Goal: Entertainment & Leisure: Browse casually

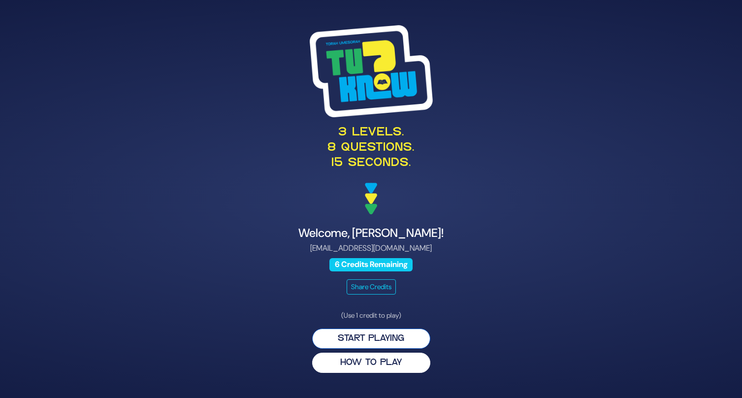
click at [355, 338] on button "Start Playing" at bounding box center [371, 338] width 118 height 20
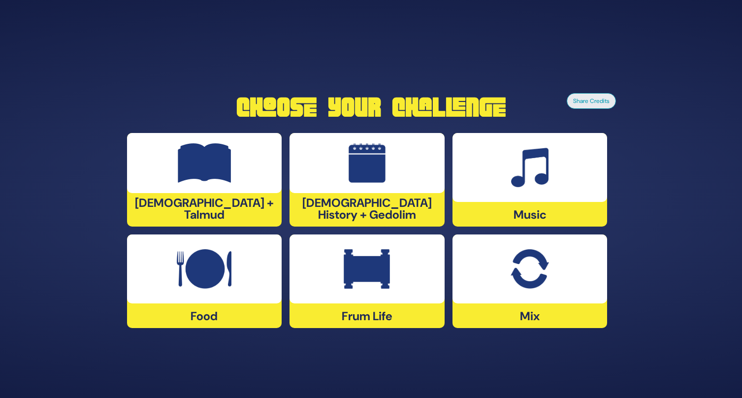
click at [341, 206] on div "[DEMOGRAPHIC_DATA] History + Gedolim" at bounding box center [367, 180] width 155 height 94
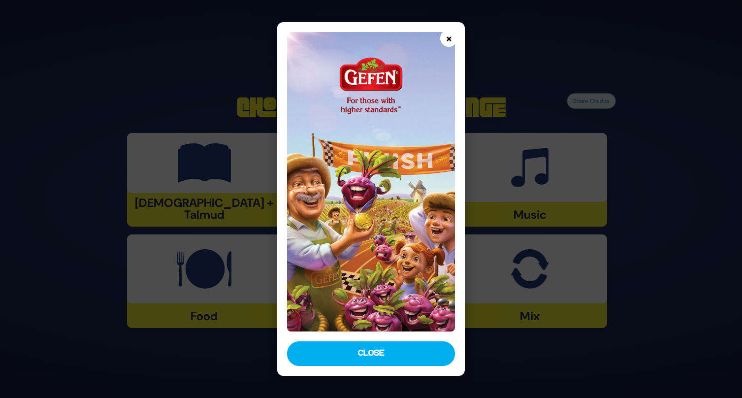
click at [450, 39] on button "×" at bounding box center [448, 38] width 17 height 17
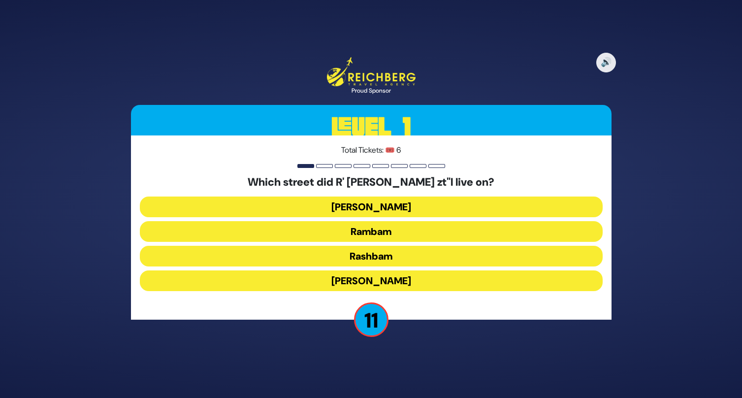
click at [382, 256] on button "Rashbam" at bounding box center [371, 256] width 463 height 21
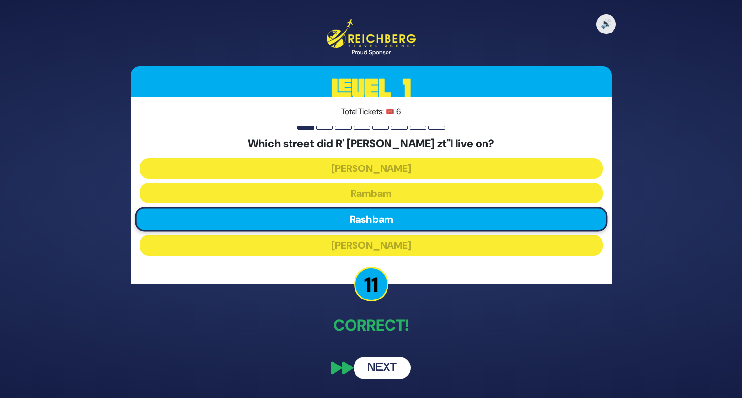
click at [380, 366] on button "Next" at bounding box center [382, 368] width 57 height 23
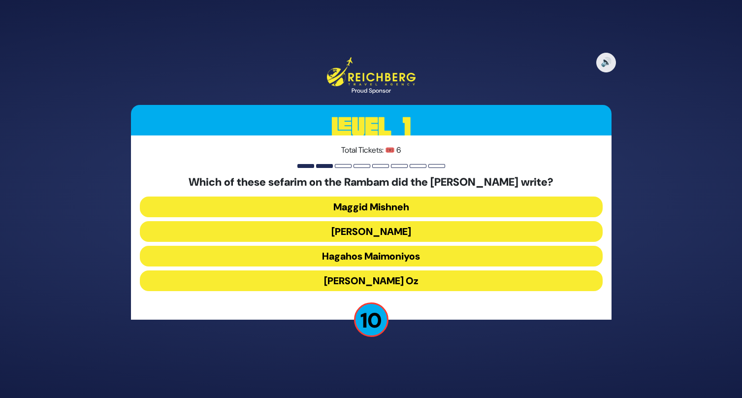
click at [373, 231] on button "Kesef Mishneh" at bounding box center [371, 231] width 463 height 21
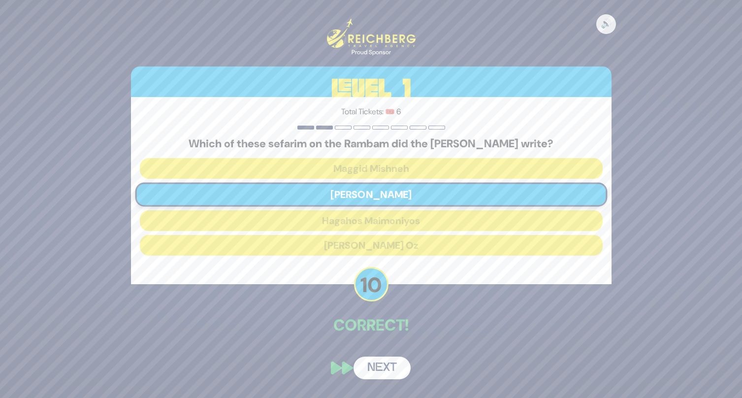
click at [373, 367] on button "Next" at bounding box center [382, 368] width 57 height 23
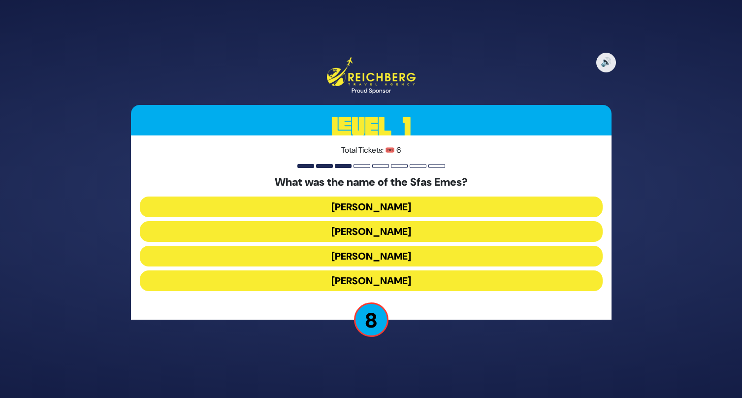
click at [382, 281] on button "Yehuda Aryeh Leib" at bounding box center [371, 280] width 463 height 21
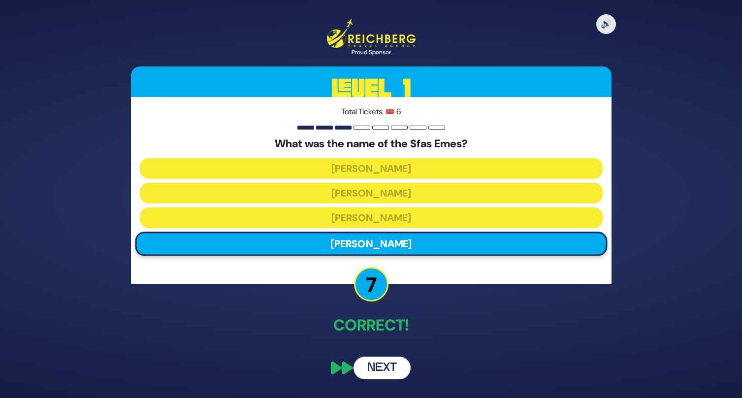
click at [383, 373] on button "Next" at bounding box center [382, 368] width 57 height 23
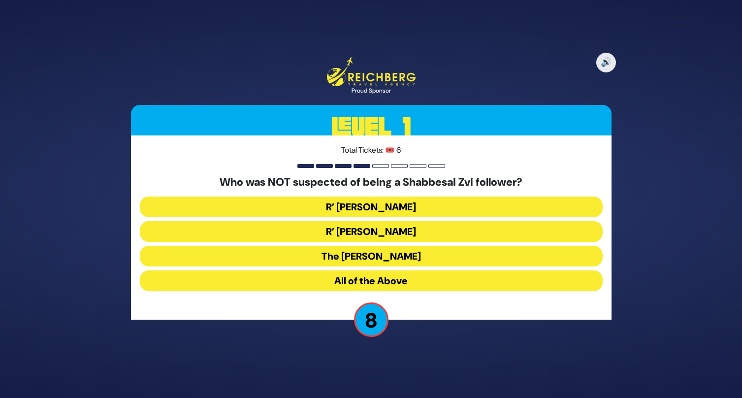
click at [368, 233] on button "R’ Moshe Chaim Luzzato" at bounding box center [371, 231] width 463 height 21
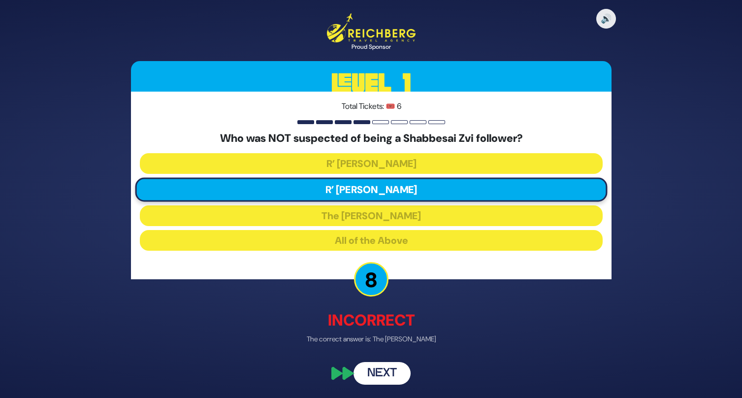
click at [390, 373] on button "Next" at bounding box center [382, 373] width 57 height 23
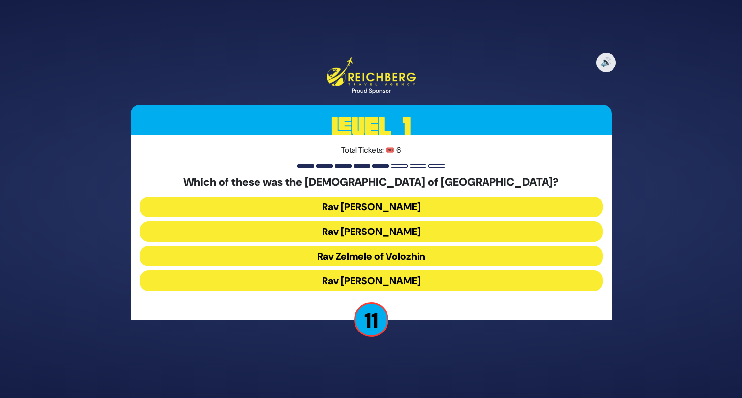
click at [357, 232] on button "Rav Refoel Shapiro" at bounding box center [371, 231] width 463 height 21
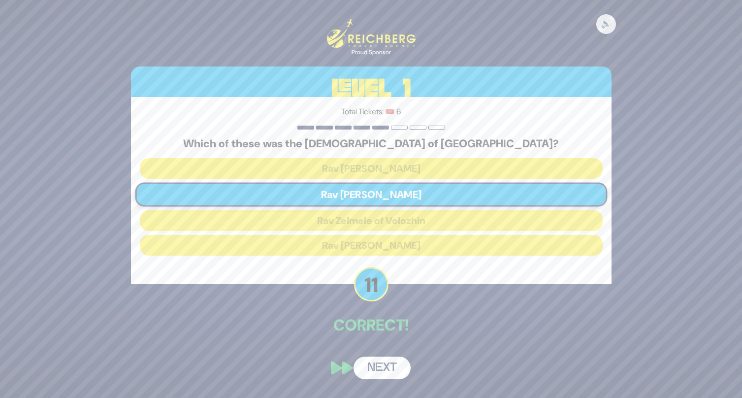
click at [380, 371] on button "Next" at bounding box center [382, 368] width 57 height 23
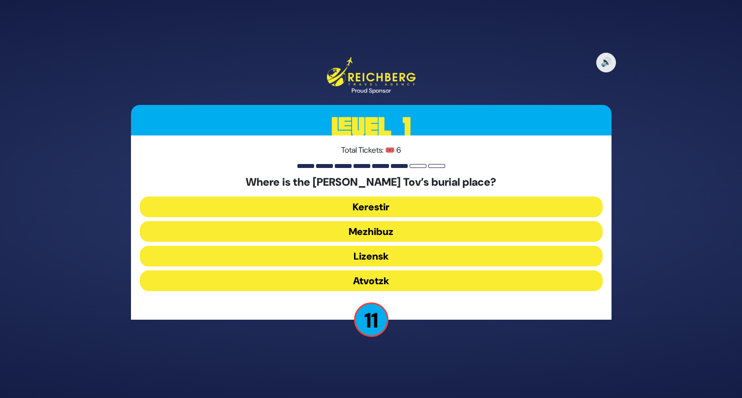
click at [342, 233] on button "Mezhibuz" at bounding box center [371, 231] width 463 height 21
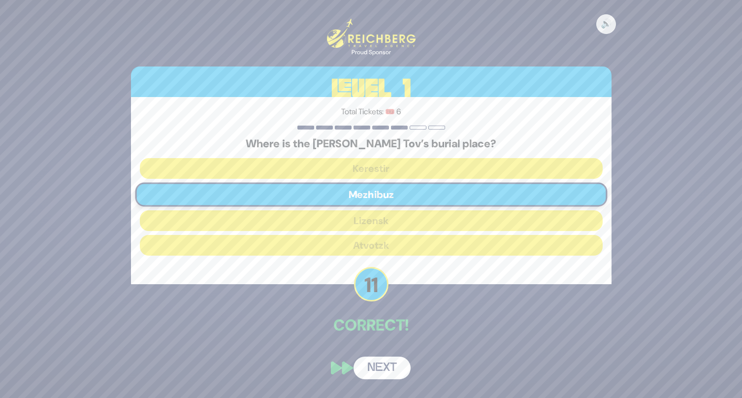
click at [375, 366] on button "Next" at bounding box center [382, 368] width 57 height 23
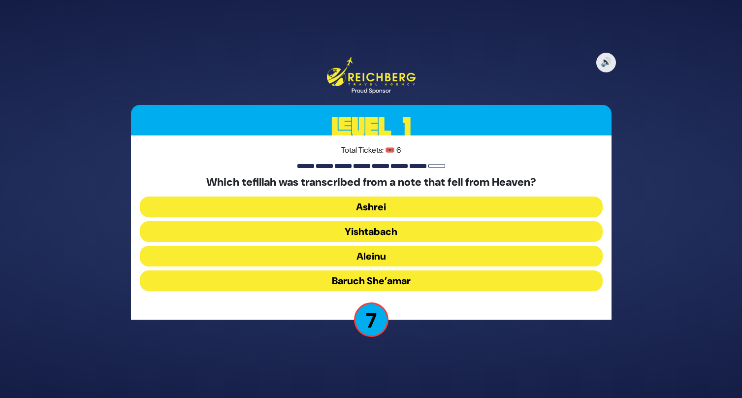
click at [311, 280] on button "Baruch She’amar" at bounding box center [371, 280] width 463 height 21
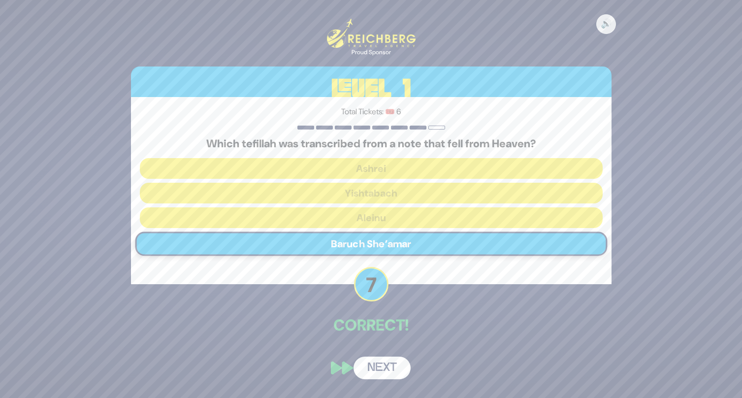
click at [375, 372] on button "Next" at bounding box center [382, 368] width 57 height 23
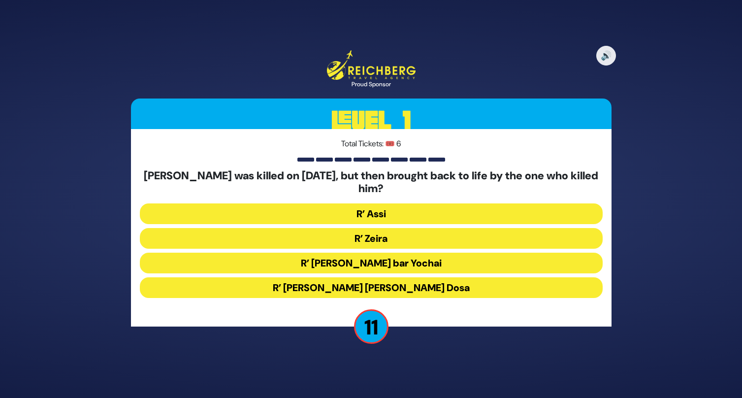
click at [311, 242] on button "R’ Zeira" at bounding box center [371, 238] width 463 height 21
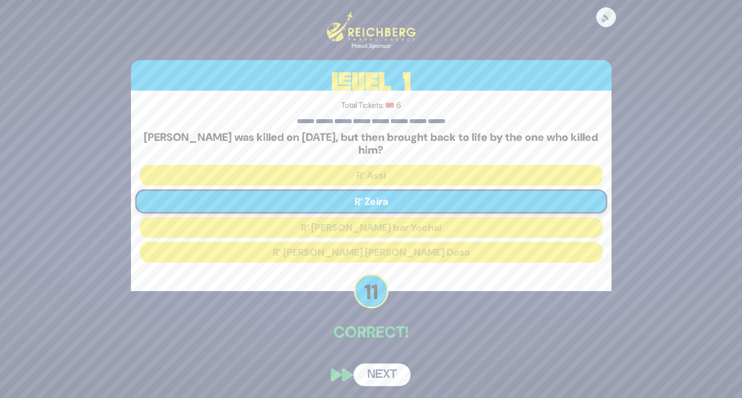
click at [373, 373] on button "Next" at bounding box center [382, 374] width 57 height 23
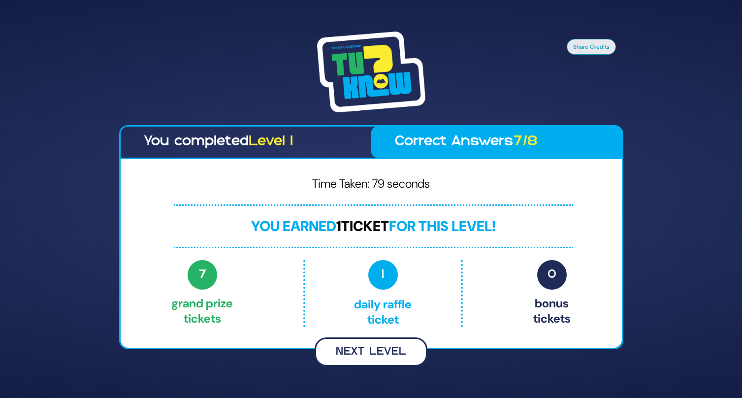
click at [378, 353] on button "Next Level" at bounding box center [371, 351] width 113 height 29
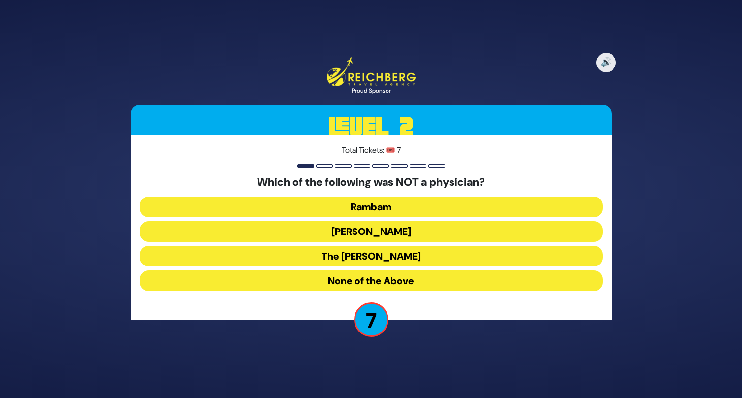
click at [348, 277] on button "None of the Above" at bounding box center [371, 280] width 463 height 21
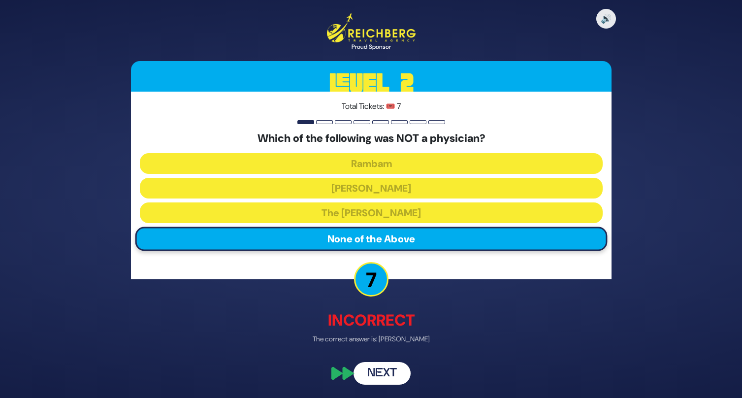
click at [370, 373] on button "Next" at bounding box center [382, 373] width 57 height 23
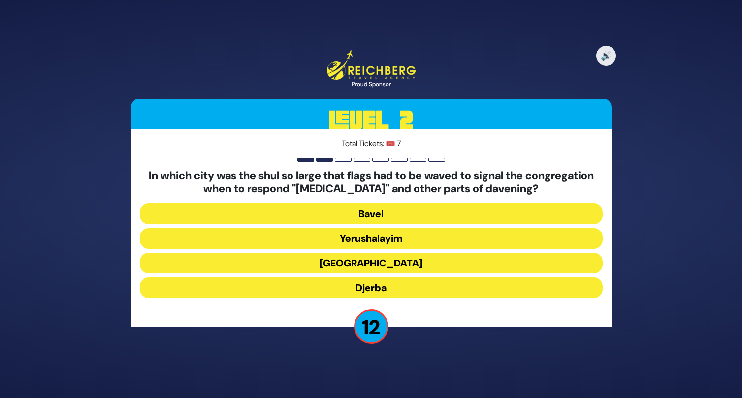
click at [388, 263] on button "Alexandria" at bounding box center [371, 263] width 463 height 21
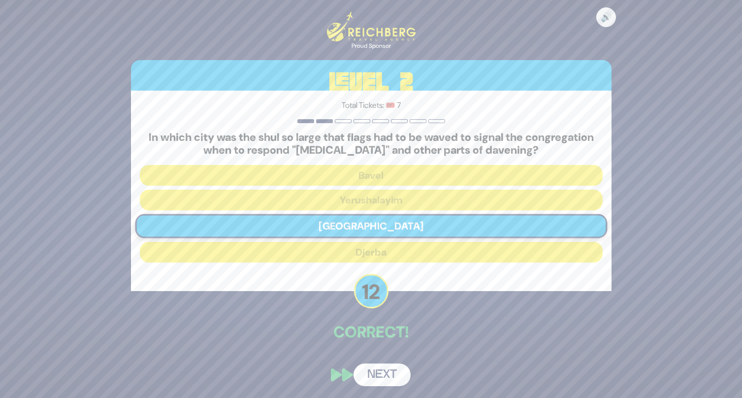
click at [379, 371] on button "Next" at bounding box center [382, 374] width 57 height 23
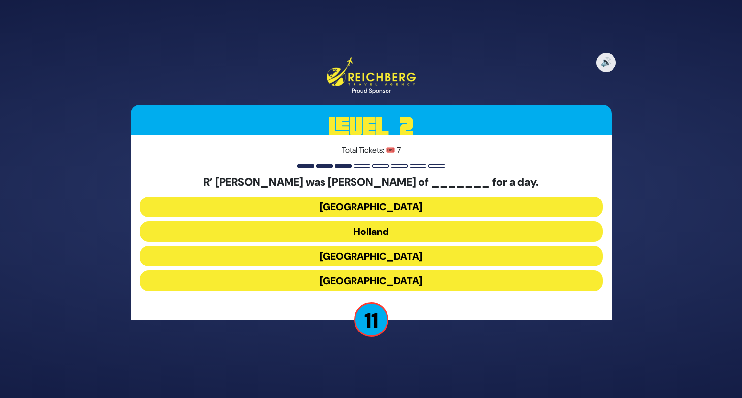
click at [365, 233] on button "Holland" at bounding box center [371, 231] width 463 height 21
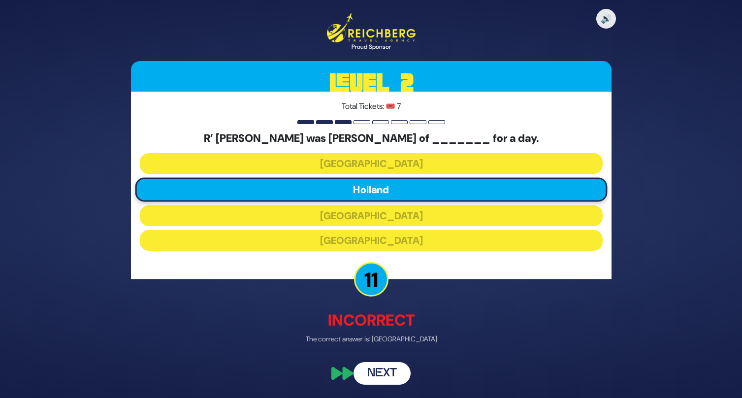
click at [375, 372] on button "Next" at bounding box center [382, 373] width 57 height 23
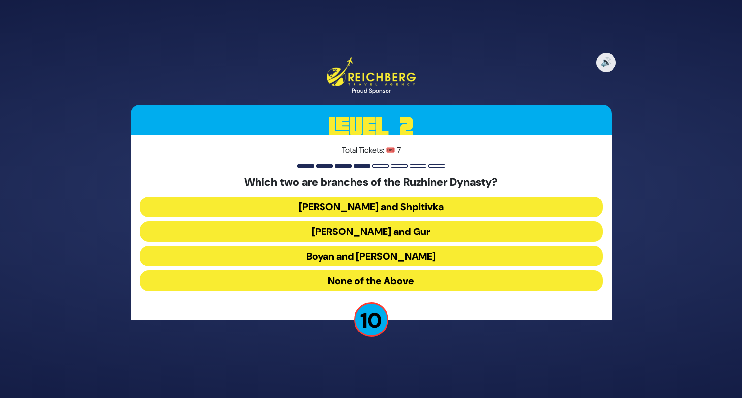
click at [351, 260] on button "Boyan and Sadigura" at bounding box center [371, 256] width 463 height 21
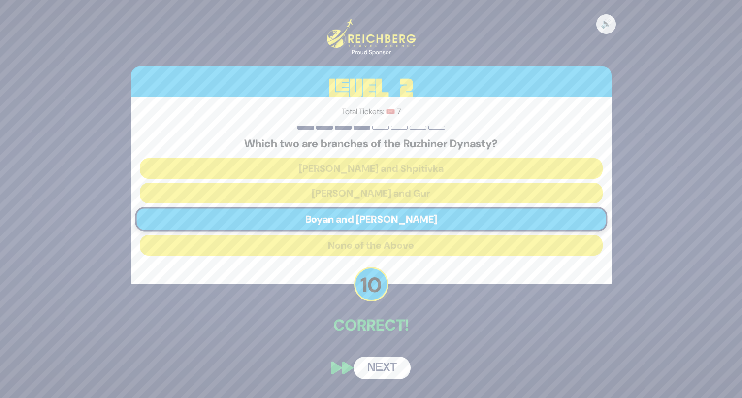
click at [378, 373] on button "Next" at bounding box center [382, 368] width 57 height 23
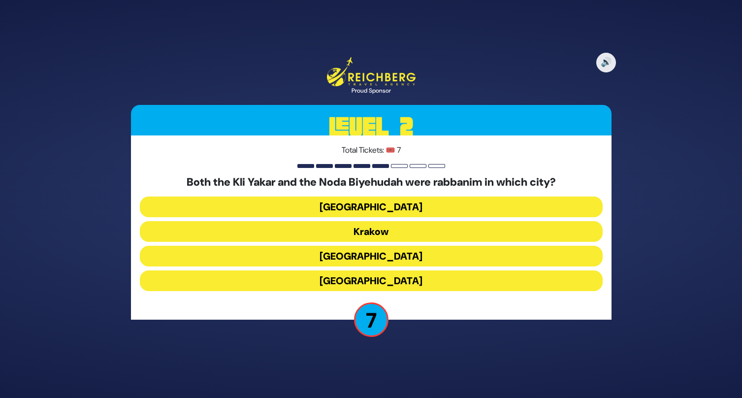
click at [331, 280] on button "Prague" at bounding box center [371, 280] width 463 height 21
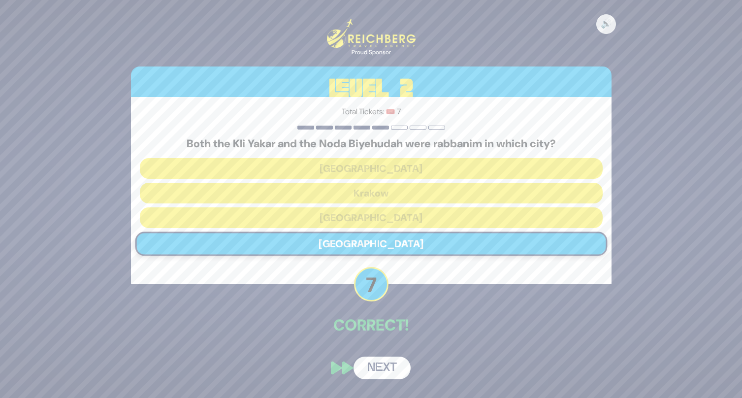
click at [374, 370] on button "Next" at bounding box center [382, 368] width 57 height 23
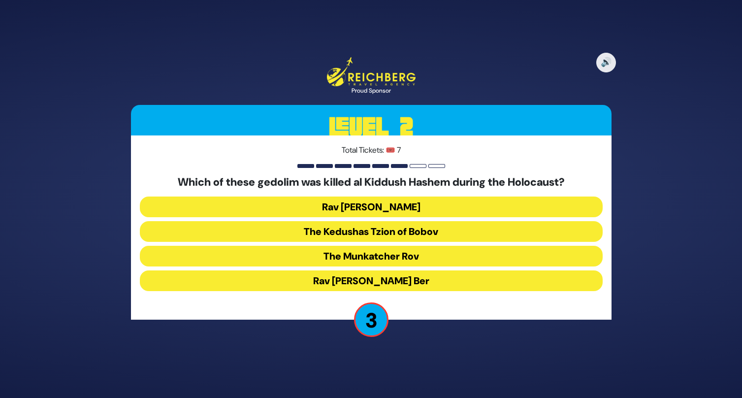
click at [328, 255] on button "The Munkatcher Rov" at bounding box center [371, 256] width 463 height 21
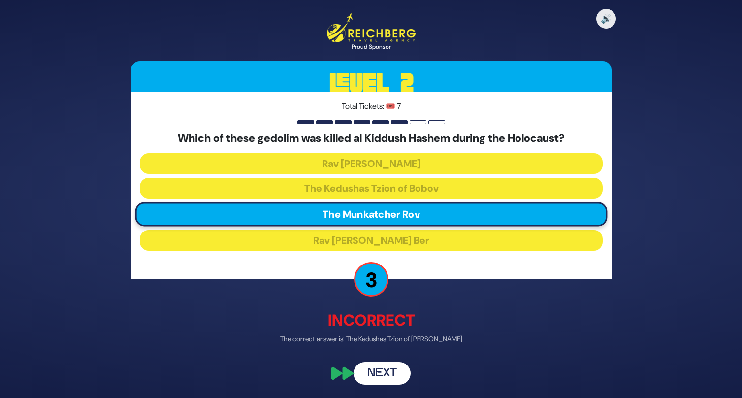
click at [375, 370] on button "Next" at bounding box center [382, 373] width 57 height 23
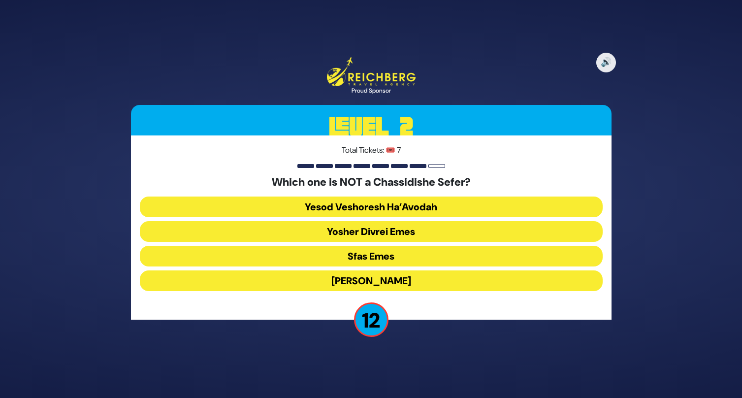
click at [322, 208] on button "Yesod Veshoresh Ha’Avodah" at bounding box center [371, 206] width 463 height 21
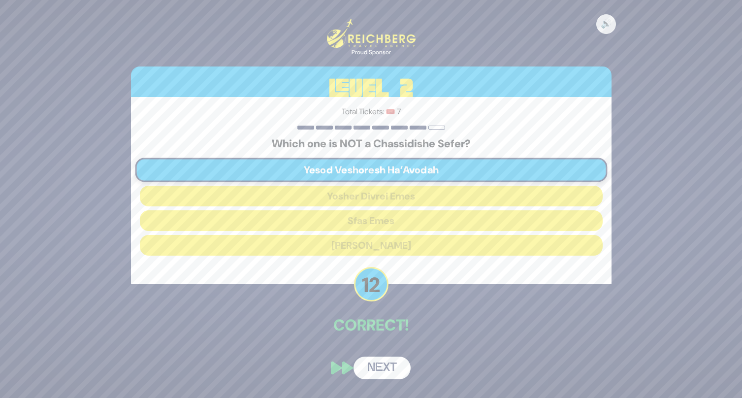
click at [382, 367] on button "Next" at bounding box center [382, 368] width 57 height 23
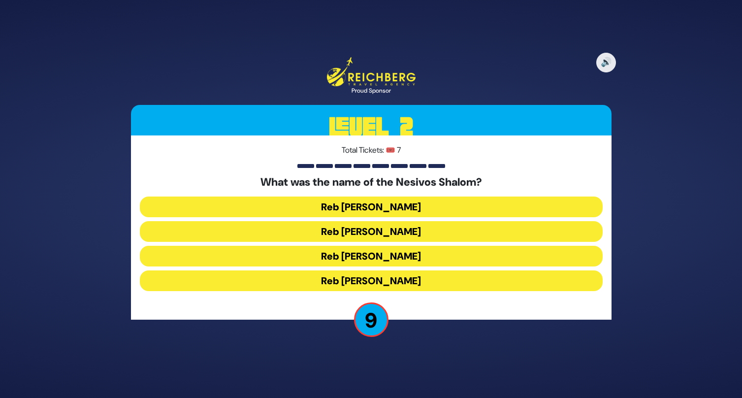
click at [326, 260] on button "Reb Shulem Noach" at bounding box center [371, 256] width 463 height 21
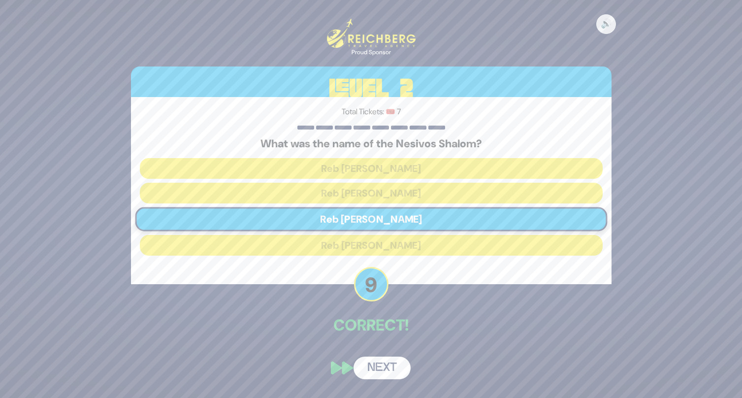
click at [371, 365] on button "Next" at bounding box center [382, 368] width 57 height 23
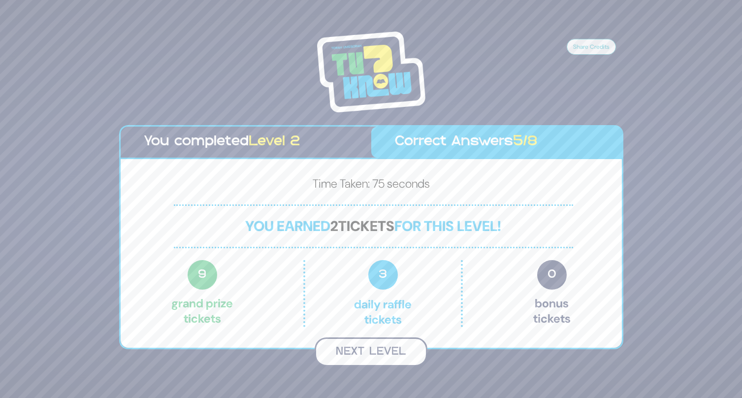
click at [369, 348] on button "Next Level" at bounding box center [371, 351] width 113 height 29
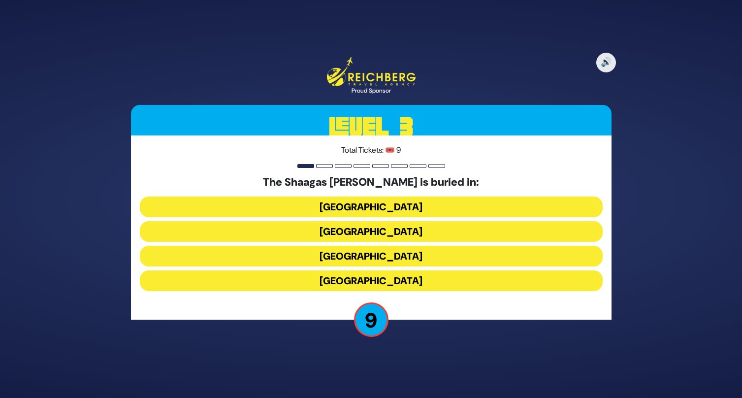
click at [326, 208] on button "Poland" at bounding box center [371, 206] width 463 height 21
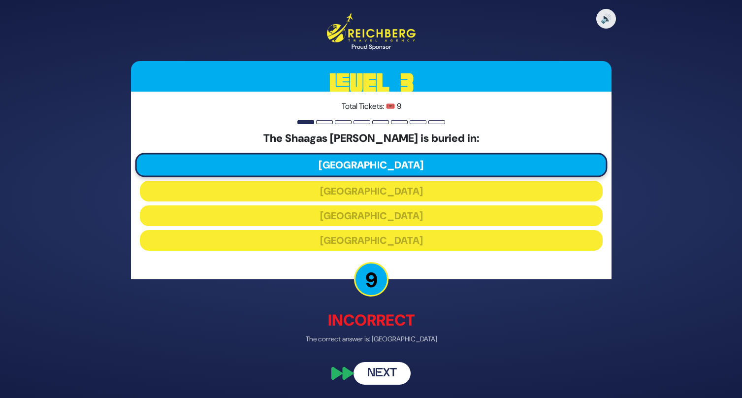
click at [368, 372] on button "Next" at bounding box center [382, 373] width 57 height 23
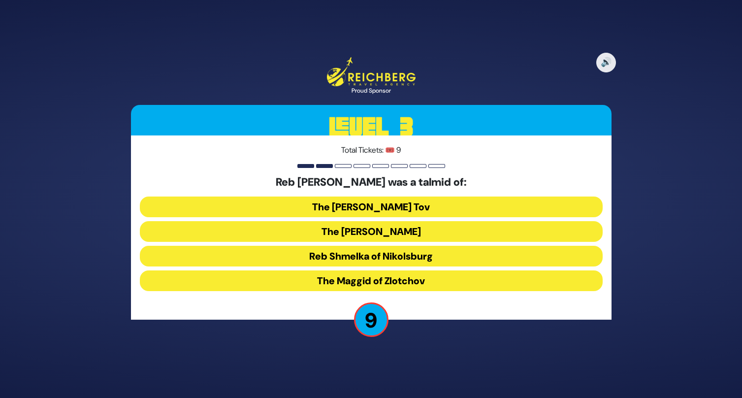
click at [296, 256] on button "Reb Shmelka of Nikolsburg" at bounding box center [371, 256] width 463 height 21
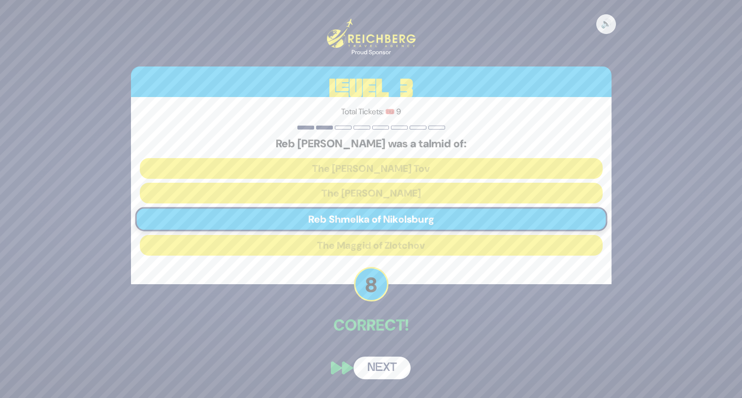
click at [383, 364] on button "Next" at bounding box center [382, 368] width 57 height 23
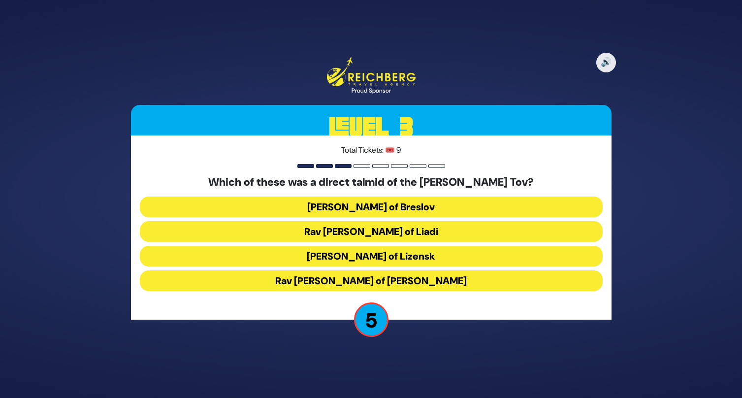
click at [299, 282] on button "Rav Pinchos of Koritz" at bounding box center [371, 280] width 463 height 21
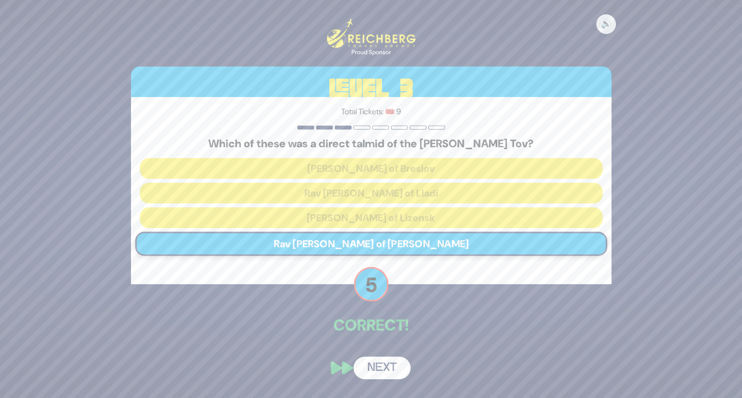
click at [376, 362] on button "Next" at bounding box center [382, 368] width 57 height 23
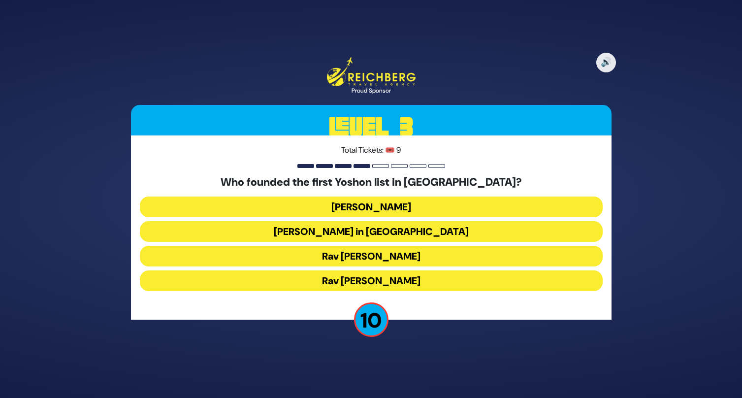
click at [293, 261] on button "Rav Nochum Zev Herman" at bounding box center [371, 256] width 463 height 21
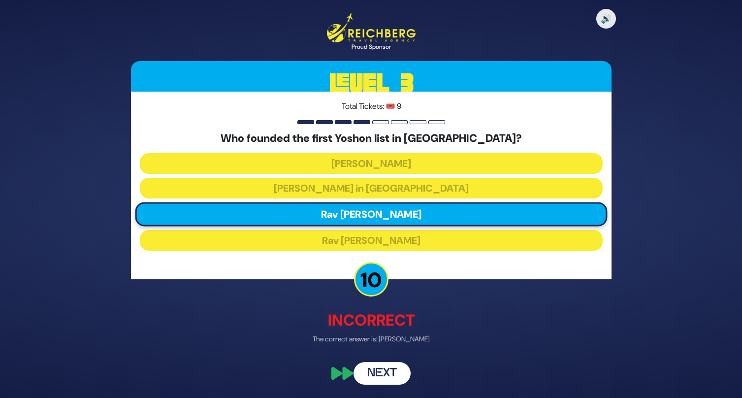
click at [389, 369] on button "Next" at bounding box center [382, 373] width 57 height 23
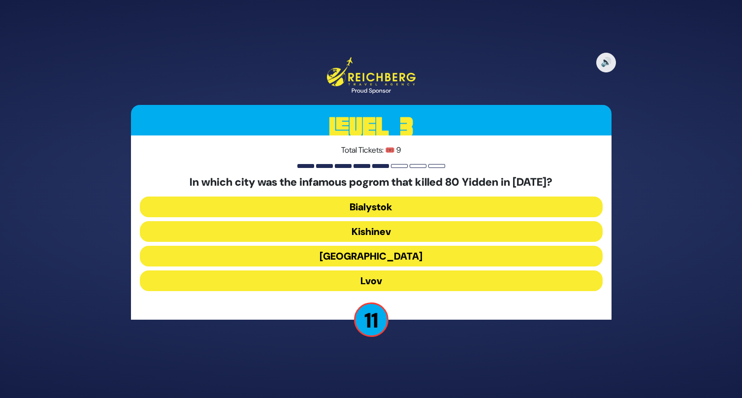
click at [325, 234] on button "Kishinev" at bounding box center [371, 231] width 463 height 21
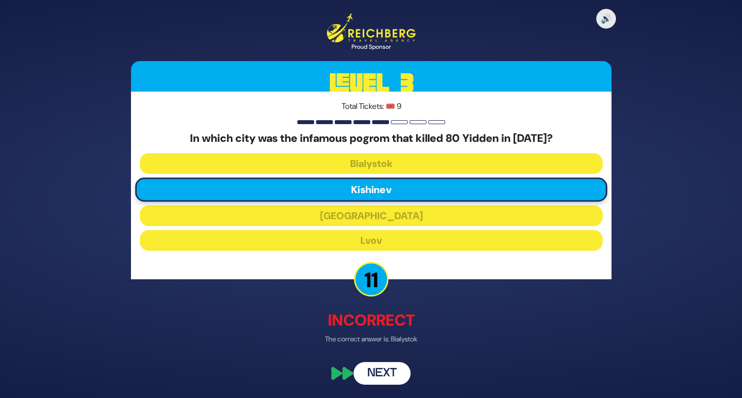
click at [386, 373] on button "Next" at bounding box center [382, 373] width 57 height 23
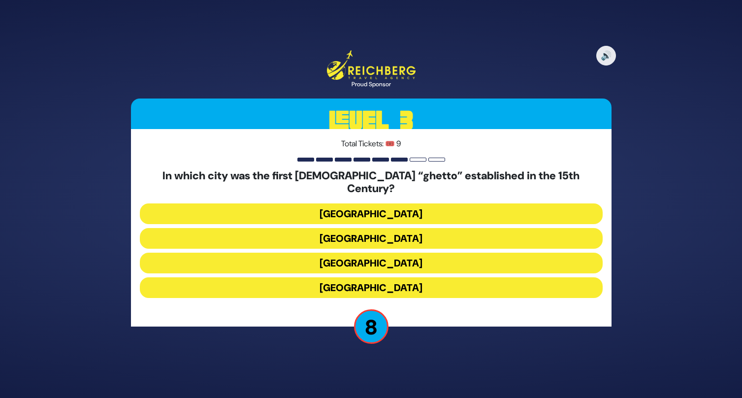
click at [309, 255] on button "Prague" at bounding box center [371, 263] width 463 height 21
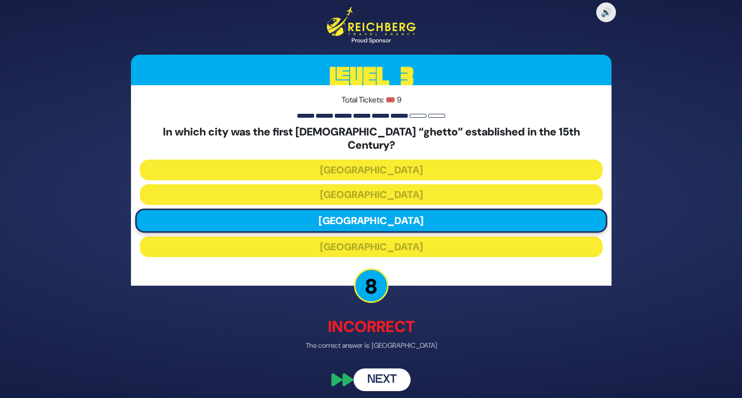
click at [378, 371] on button "Next" at bounding box center [382, 379] width 57 height 23
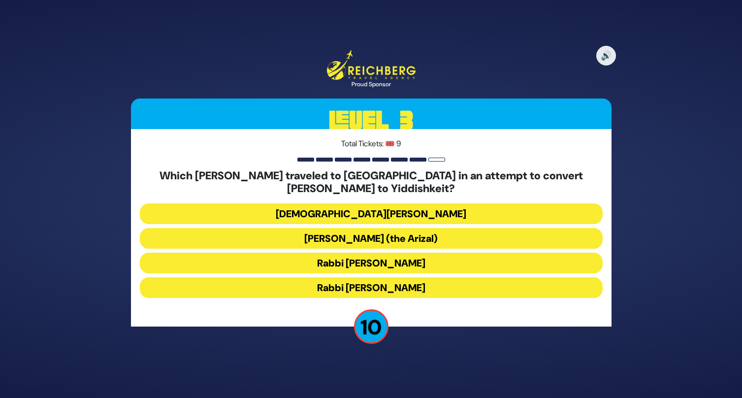
click at [381, 286] on button "Rabbi Shlomo Molcho" at bounding box center [371, 287] width 463 height 21
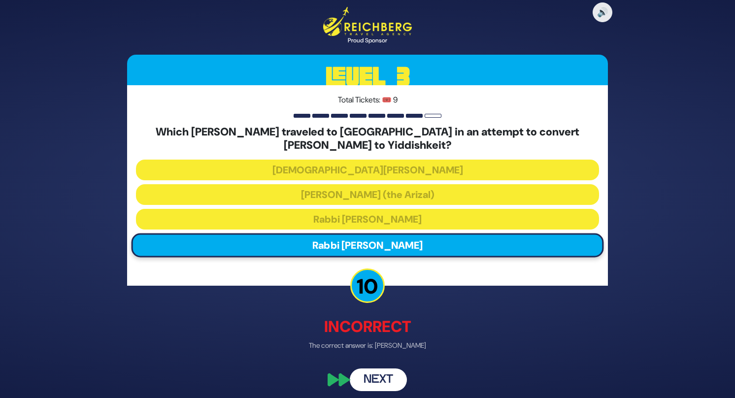
click at [376, 376] on button "Next" at bounding box center [378, 379] width 57 height 23
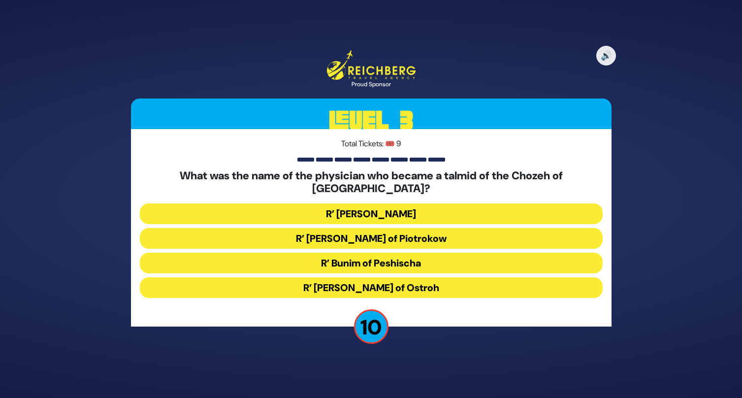
click at [312, 280] on button "R’ Aaron Gordon of Ostroh" at bounding box center [371, 287] width 463 height 21
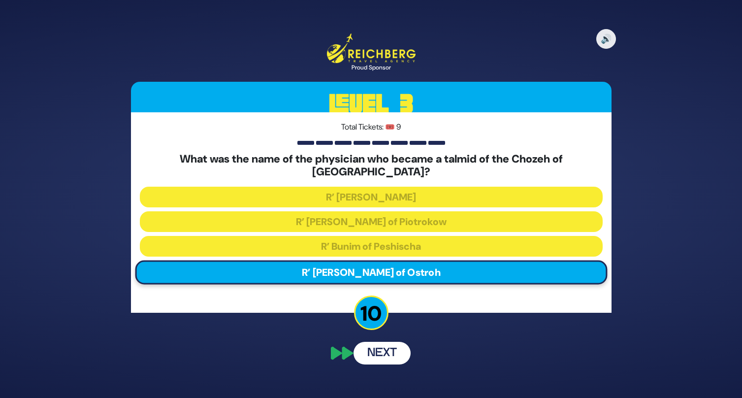
click at [372, 351] on button "Next" at bounding box center [382, 353] width 57 height 23
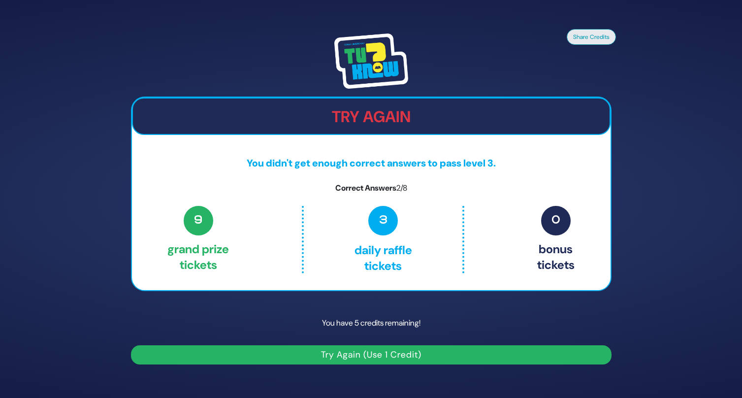
click at [274, 356] on button "Try Again (Use 1 Credit)" at bounding box center [371, 354] width 481 height 19
click at [280, 326] on p "You have 5 credits remaining!" at bounding box center [371, 323] width 481 height 29
click at [377, 321] on p "You have 5 credits remaining!" at bounding box center [371, 323] width 481 height 29
click at [320, 371] on div "Share Credits Try Again You didn't get enough correct answers to pass level 3. …" at bounding box center [371, 199] width 504 height 355
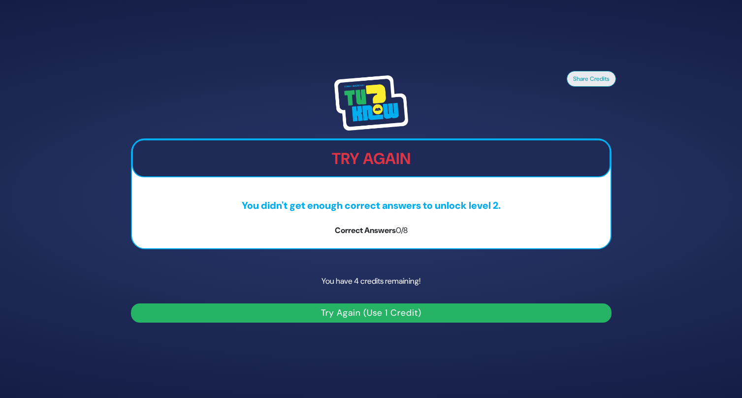
click at [346, 98] on img at bounding box center [371, 102] width 74 height 55
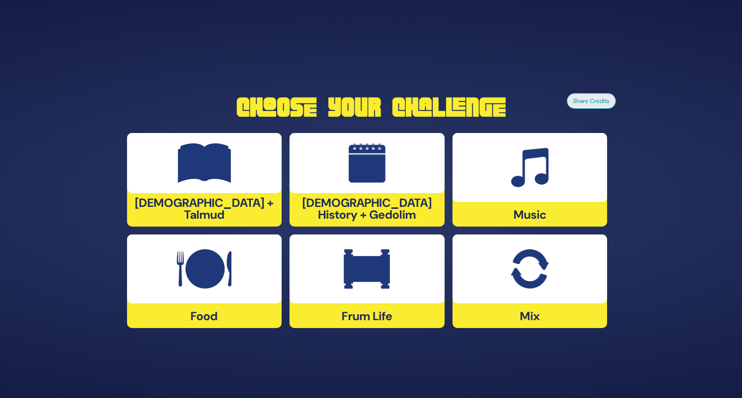
click at [364, 302] on div at bounding box center [367, 268] width 155 height 69
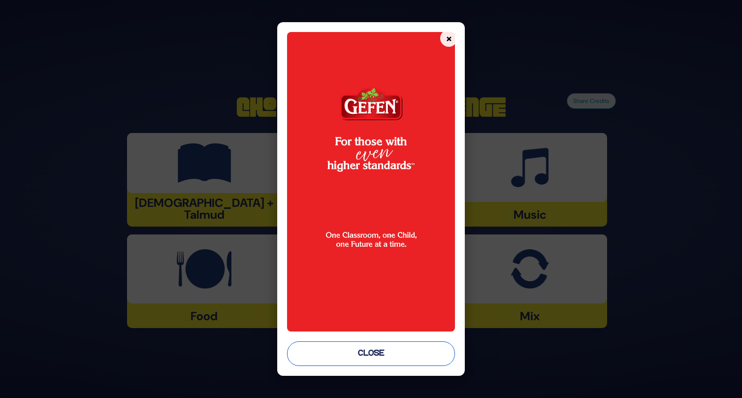
click at [372, 357] on button "Close" at bounding box center [371, 353] width 168 height 25
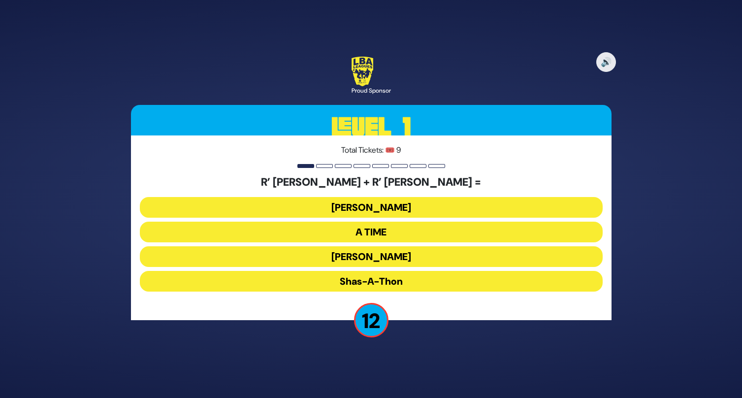
click at [364, 259] on button "[PERSON_NAME]" at bounding box center [371, 256] width 463 height 21
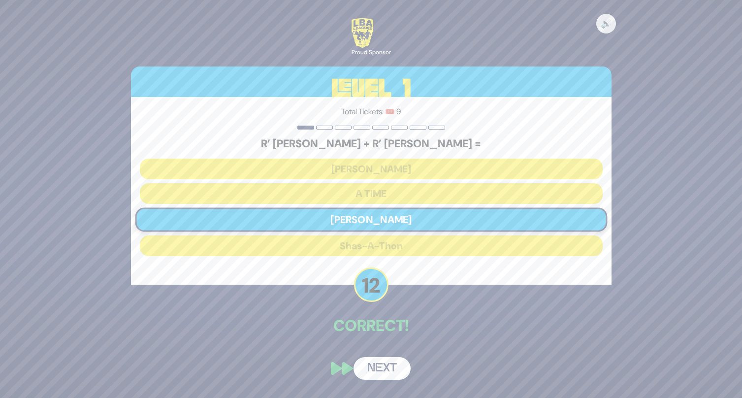
click at [379, 360] on button "Next" at bounding box center [382, 368] width 57 height 23
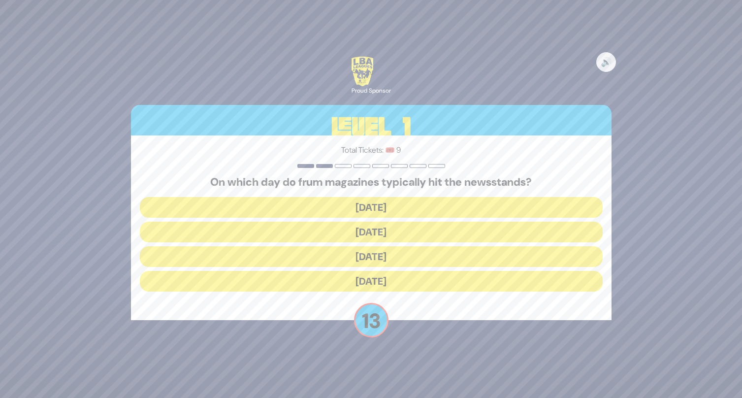
click at [342, 233] on button "[DATE]" at bounding box center [371, 232] width 463 height 21
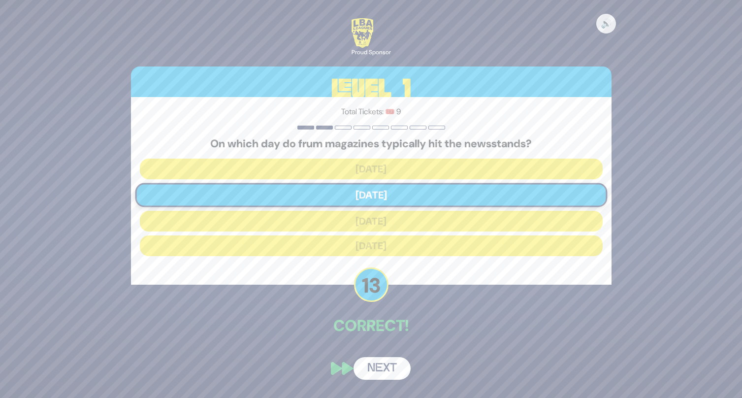
click at [374, 362] on button "Next" at bounding box center [382, 368] width 57 height 23
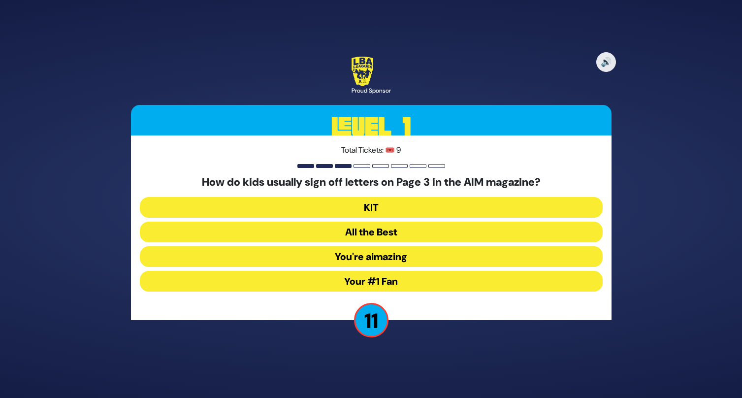
click at [333, 253] on button "You're aimazing" at bounding box center [371, 256] width 463 height 21
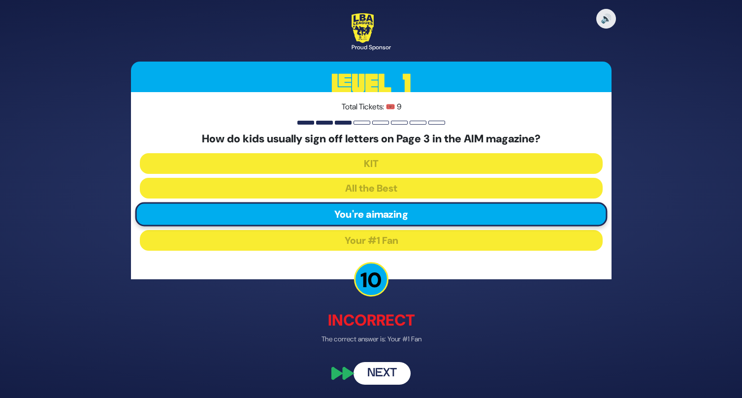
click at [375, 379] on button "Next" at bounding box center [382, 373] width 57 height 23
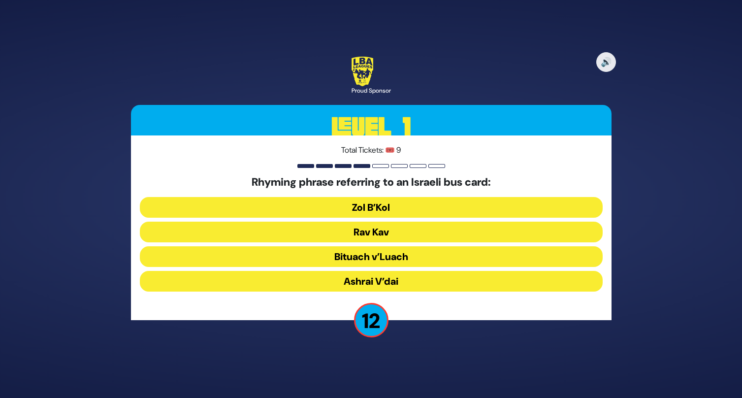
click at [311, 228] on button "Rav Kav" at bounding box center [371, 232] width 463 height 21
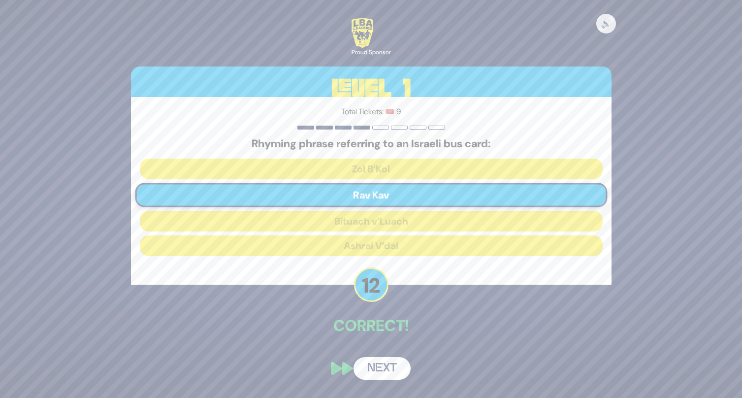
click at [393, 365] on button "Next" at bounding box center [382, 368] width 57 height 23
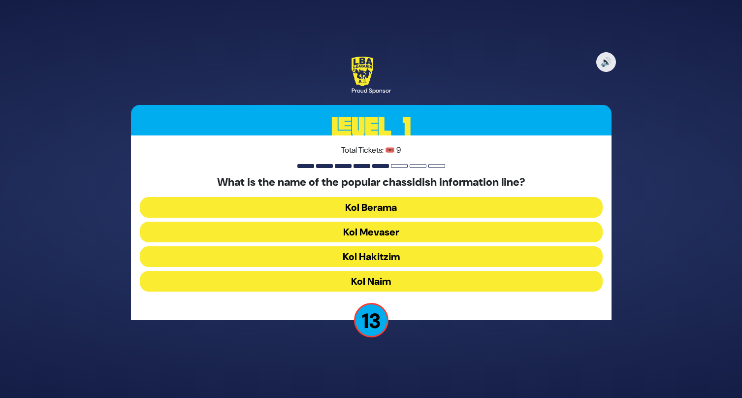
click at [363, 234] on button "Kol Mevaser" at bounding box center [371, 232] width 463 height 21
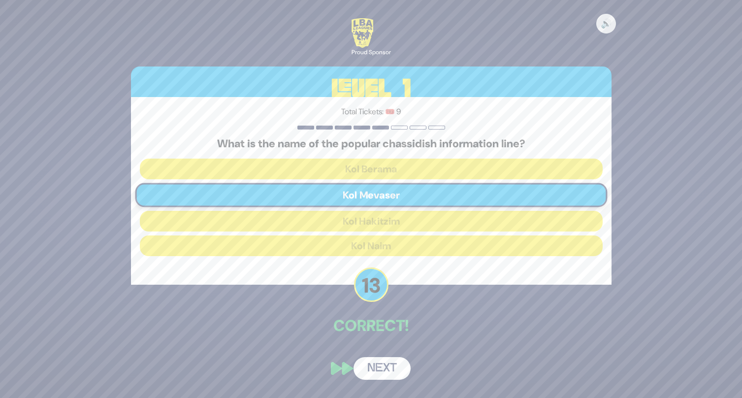
click at [392, 371] on button "Next" at bounding box center [382, 368] width 57 height 23
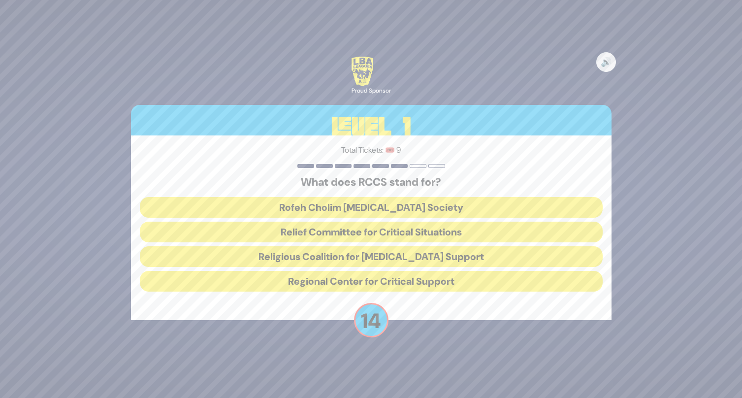
click at [386, 202] on button "Rofeh Cholim [MEDICAL_DATA] Society" at bounding box center [371, 207] width 463 height 21
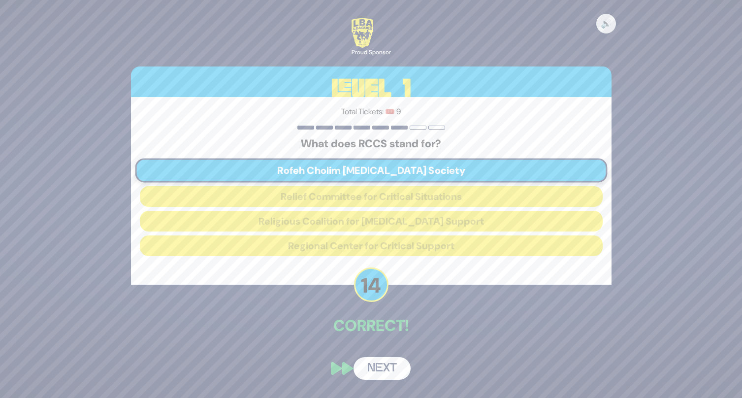
click at [391, 370] on button "Next" at bounding box center [382, 368] width 57 height 23
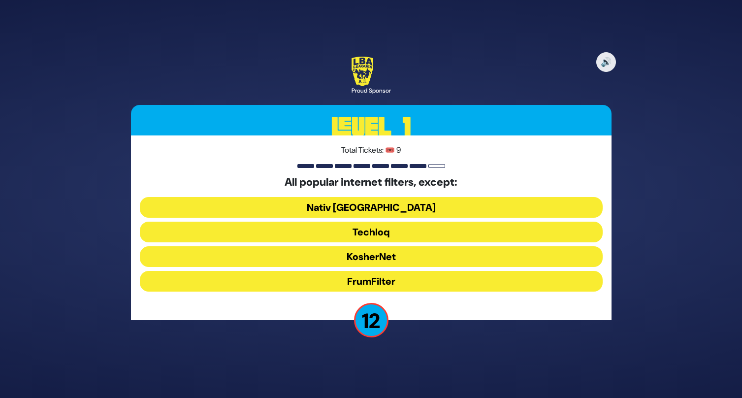
click at [394, 284] on button "FrumFilter" at bounding box center [371, 281] width 463 height 21
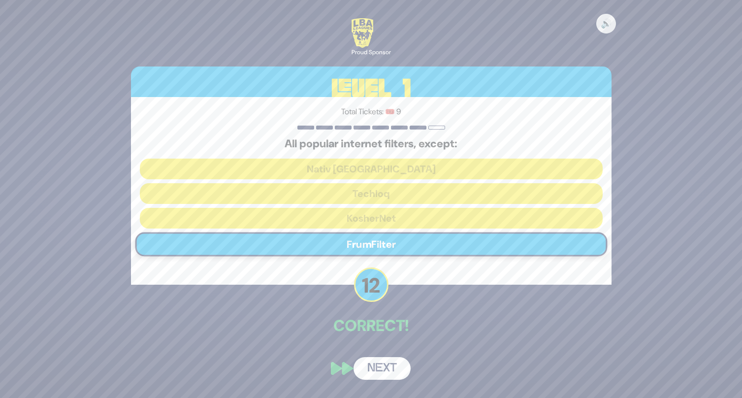
click at [386, 352] on div "🔊 Proud Sponsor Level 1 Total Tickets: 🎟️ 9 All popular internet filters, excep…" at bounding box center [371, 198] width 504 height 385
click at [385, 360] on button "Next" at bounding box center [382, 368] width 57 height 23
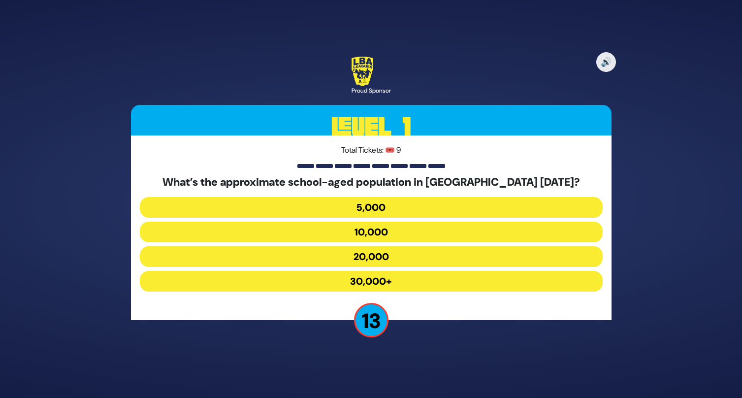
click at [382, 281] on button "30,000+" at bounding box center [371, 281] width 463 height 21
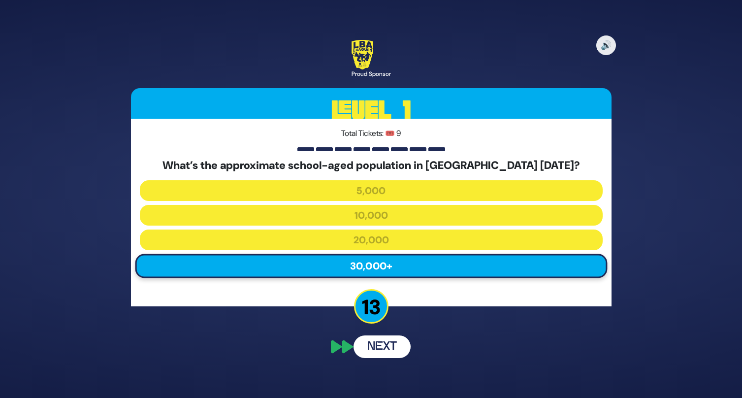
click at [388, 355] on div "🔊 Proud Sponsor Level 1 Total Tickets: 🎟️ 9 What’s the approximate school-aged …" at bounding box center [371, 198] width 504 height 341
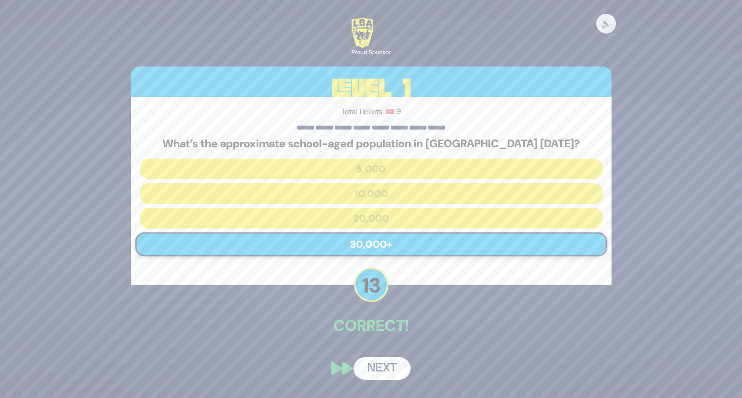
click at [389, 368] on button "Next" at bounding box center [382, 368] width 57 height 23
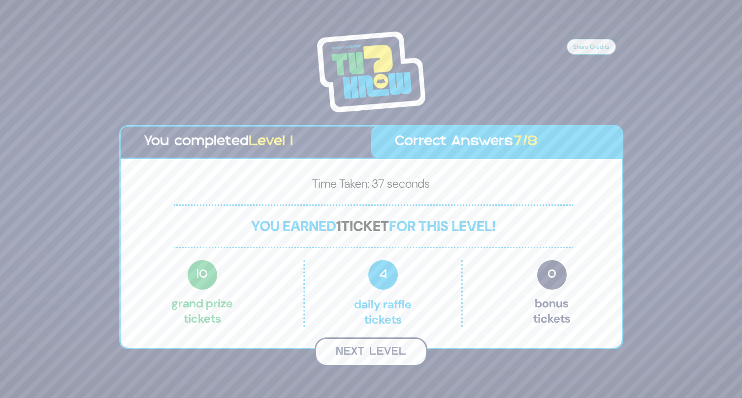
click at [376, 350] on button "Next Level" at bounding box center [371, 351] width 113 height 29
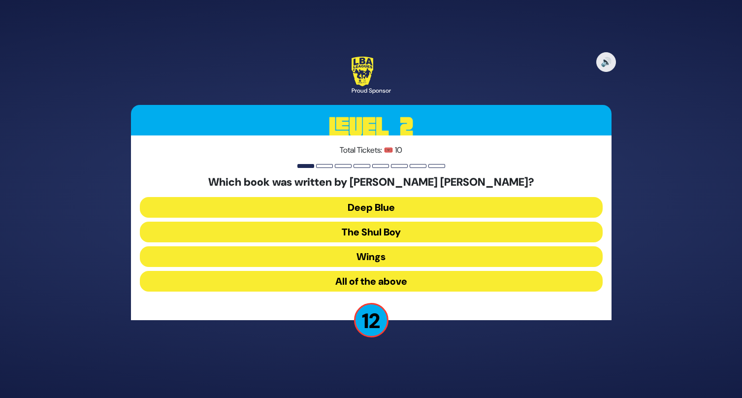
click at [372, 279] on button "All of the above" at bounding box center [371, 281] width 463 height 21
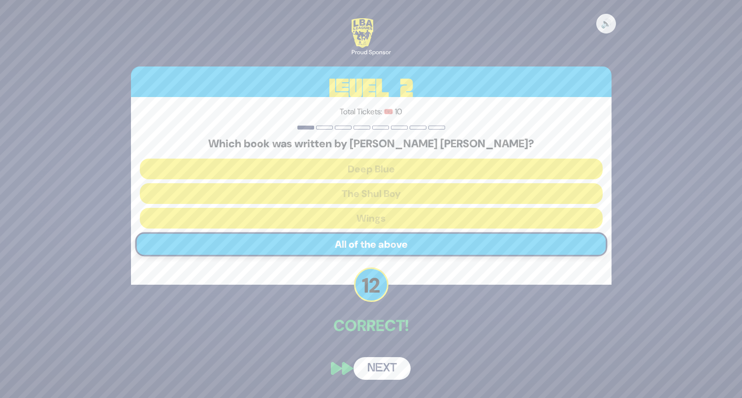
click at [386, 366] on button "Next" at bounding box center [382, 368] width 57 height 23
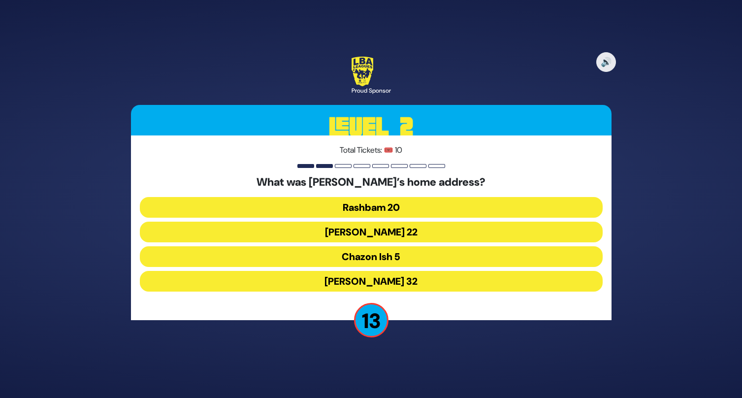
click at [357, 255] on button "Chazon Ish 5" at bounding box center [371, 256] width 463 height 21
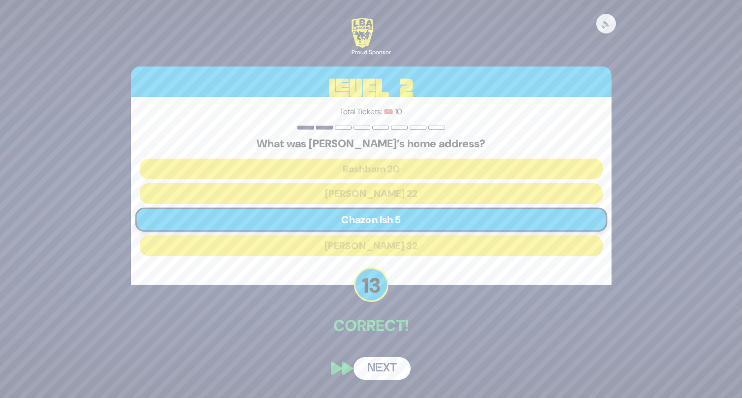
click at [380, 369] on button "Next" at bounding box center [382, 368] width 57 height 23
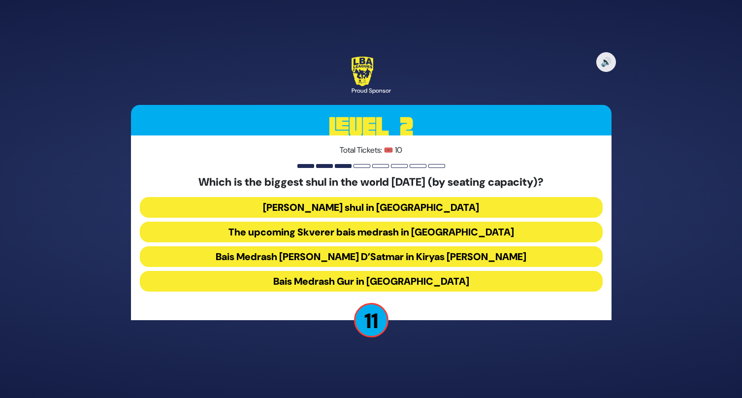
click at [345, 282] on button "Bais Medrash Gur in [GEOGRAPHIC_DATA]" at bounding box center [371, 281] width 463 height 21
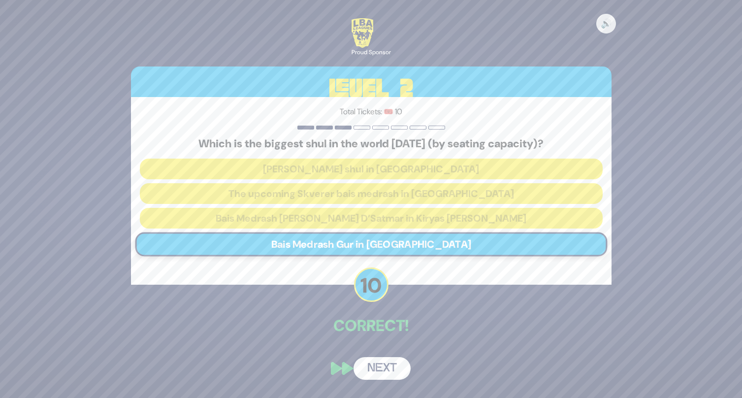
click at [382, 365] on button "Next" at bounding box center [382, 368] width 57 height 23
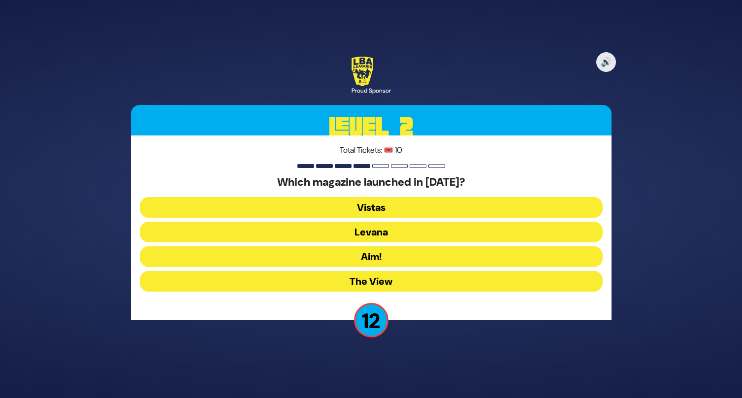
click at [337, 231] on button "Levana" at bounding box center [371, 232] width 463 height 21
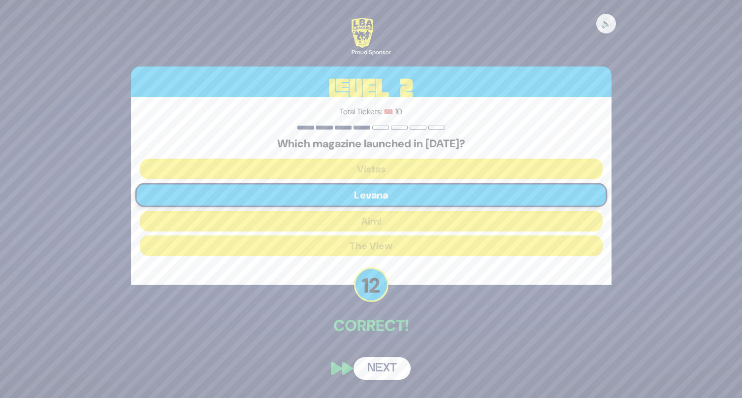
click at [370, 366] on button "Next" at bounding box center [382, 368] width 57 height 23
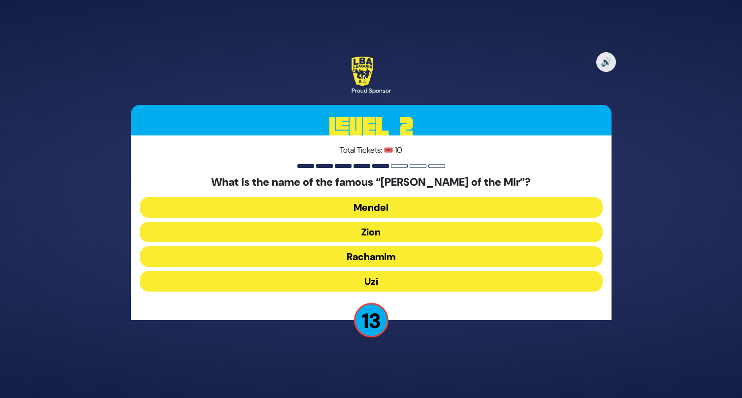
click at [328, 234] on button "Zion" at bounding box center [371, 232] width 463 height 21
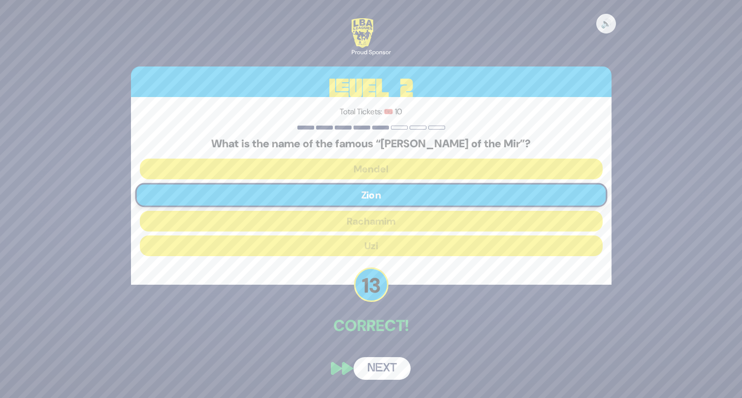
click at [379, 372] on button "Next" at bounding box center [382, 368] width 57 height 23
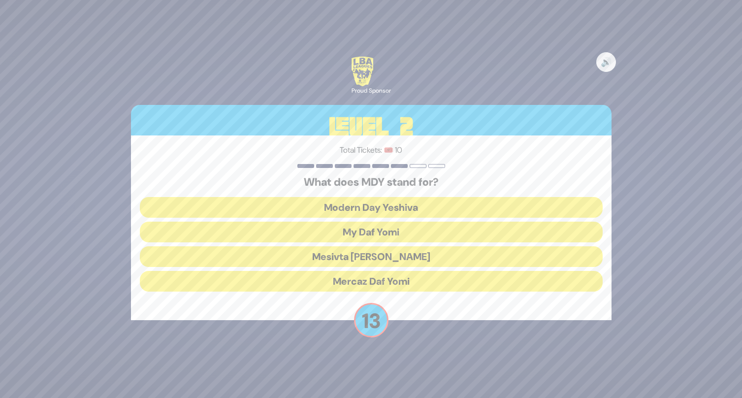
click at [330, 277] on button "Mercaz Daf Yomi" at bounding box center [371, 281] width 463 height 21
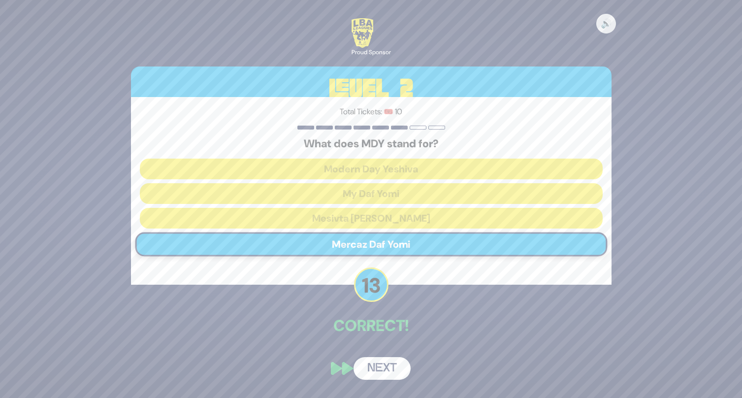
click at [386, 370] on button "Next" at bounding box center [382, 368] width 57 height 23
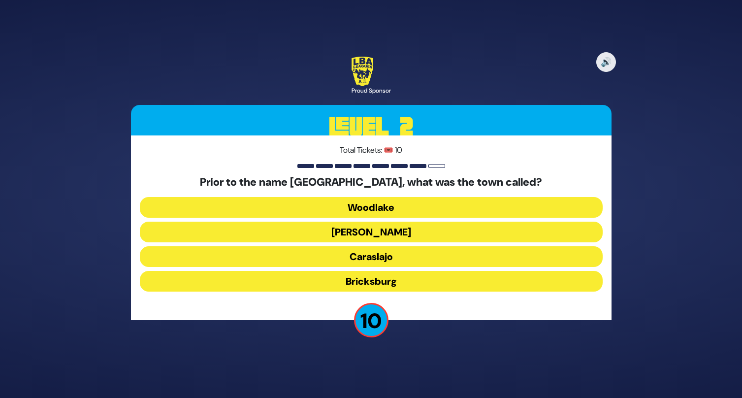
click at [334, 204] on button "Woodlake" at bounding box center [371, 207] width 463 height 21
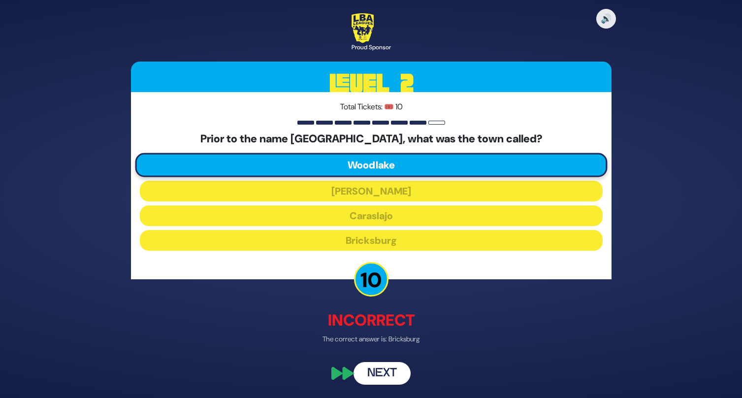
click at [378, 377] on button "Next" at bounding box center [382, 373] width 57 height 23
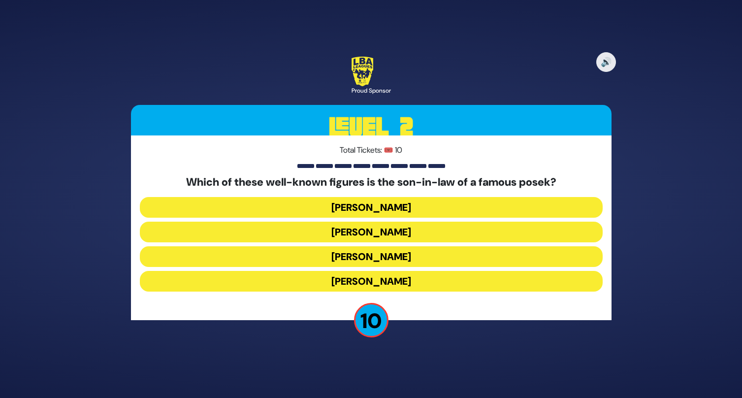
click at [330, 280] on button "[PERSON_NAME]" at bounding box center [371, 281] width 463 height 21
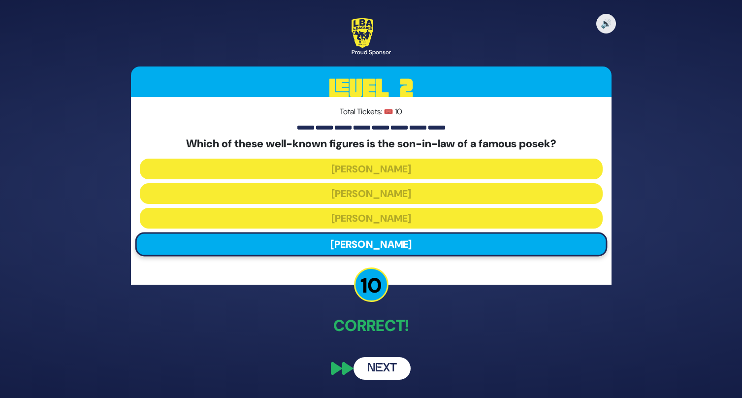
click at [381, 372] on button "Next" at bounding box center [382, 368] width 57 height 23
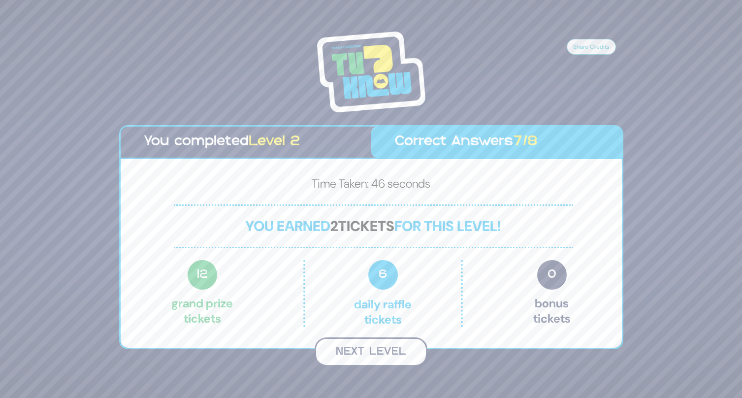
click at [368, 353] on button "Next Level" at bounding box center [371, 351] width 113 height 29
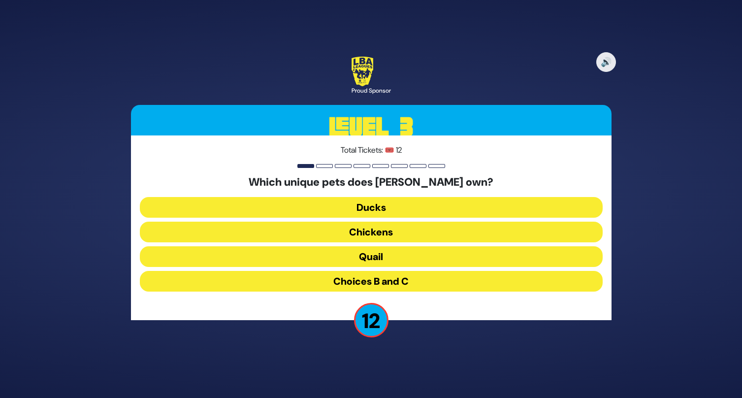
click at [339, 278] on button "Choices B and C" at bounding box center [371, 281] width 463 height 21
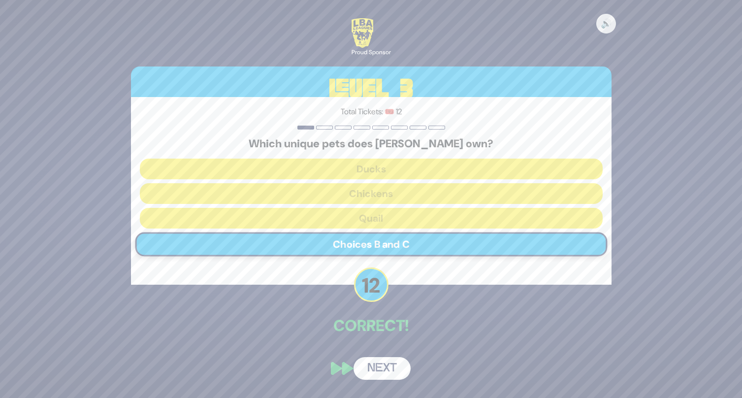
click at [391, 379] on button "Next" at bounding box center [382, 368] width 57 height 23
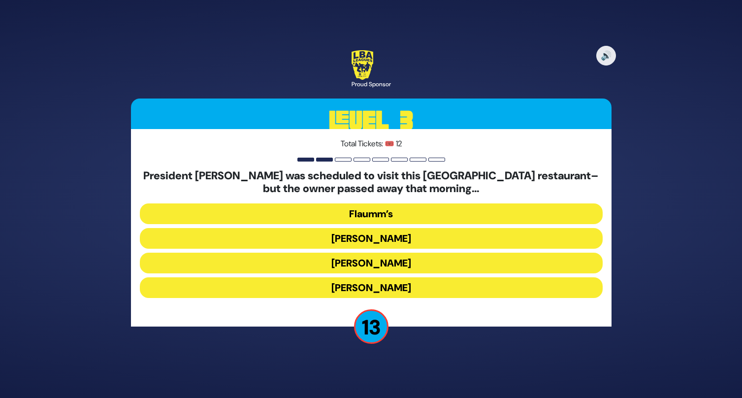
click at [326, 264] on button "[PERSON_NAME]" at bounding box center [371, 263] width 463 height 21
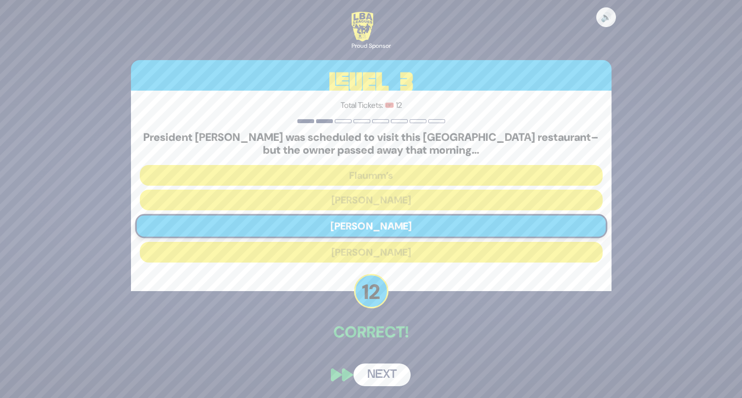
click at [378, 372] on button "Next" at bounding box center [382, 374] width 57 height 23
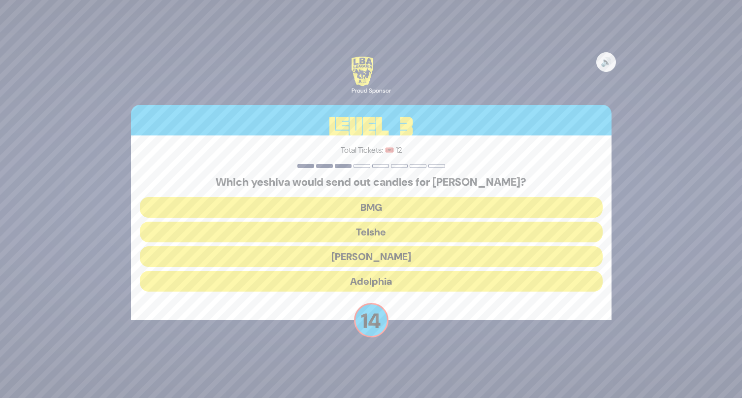
click at [336, 233] on button "Telshe" at bounding box center [371, 232] width 463 height 21
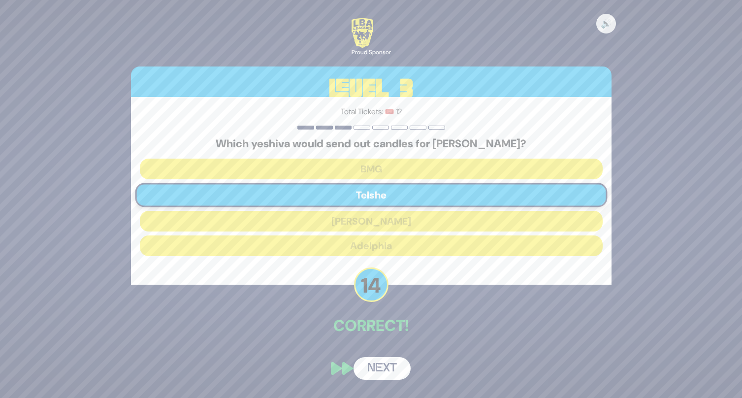
click at [378, 358] on button "Next" at bounding box center [382, 368] width 57 height 23
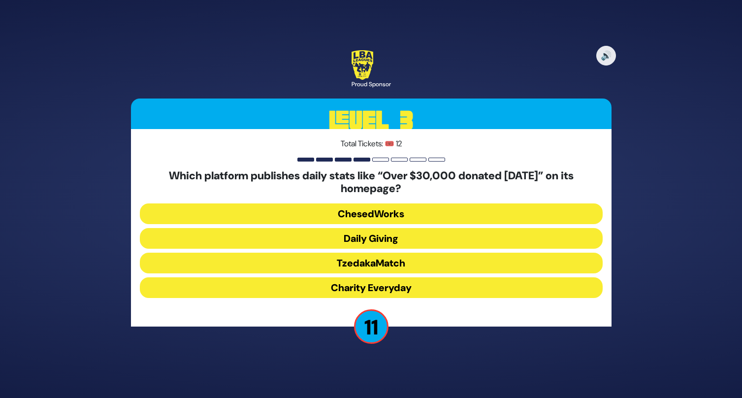
click at [320, 238] on button "Daily Giving" at bounding box center [371, 238] width 463 height 21
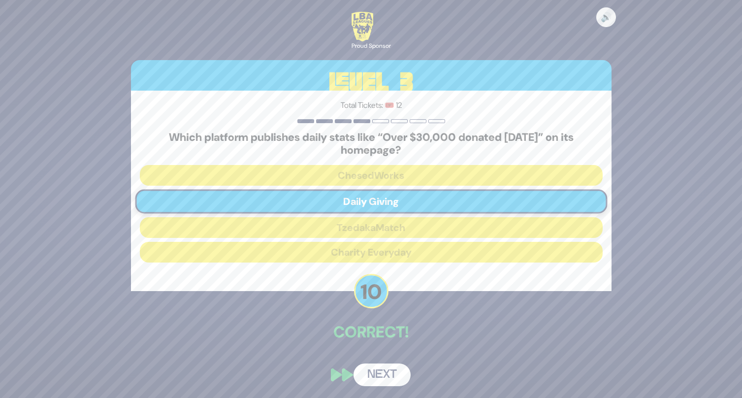
click at [382, 380] on button "Next" at bounding box center [382, 374] width 57 height 23
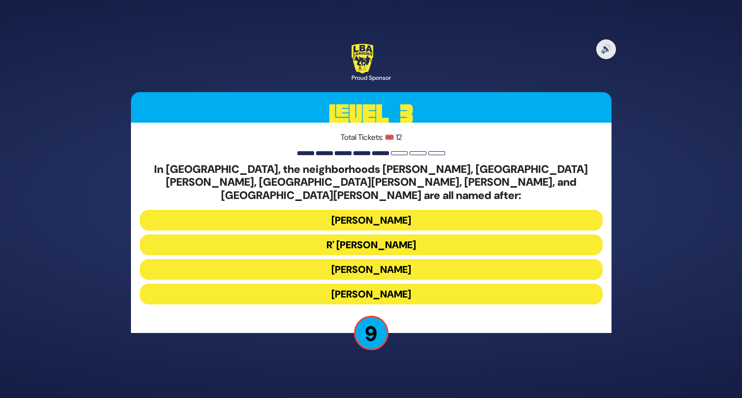
click at [315, 260] on button "[PERSON_NAME]" at bounding box center [371, 269] width 463 height 21
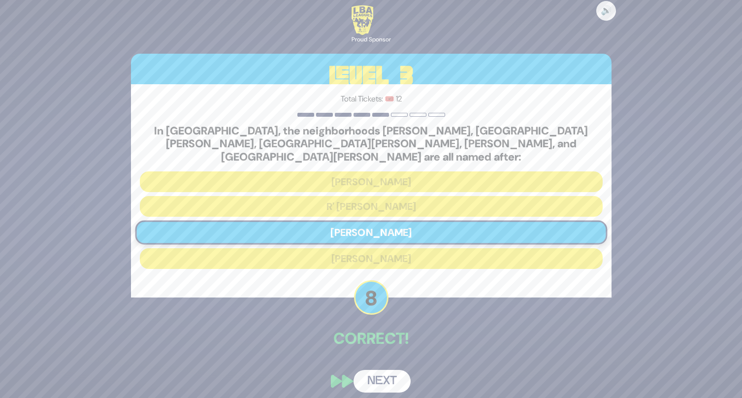
click at [371, 370] on button "Next" at bounding box center [382, 381] width 57 height 23
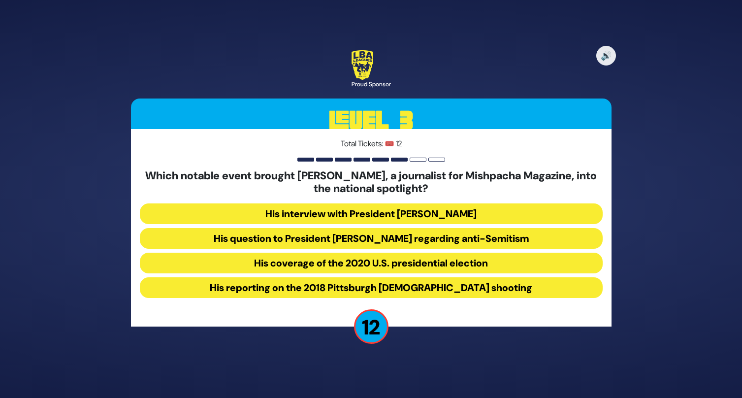
click at [287, 238] on button "His question to President [PERSON_NAME] regarding anti-Semitism" at bounding box center [371, 238] width 463 height 21
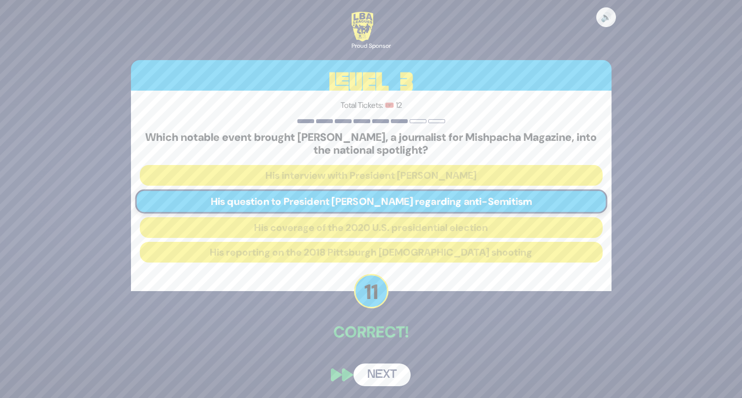
click at [369, 381] on button "Next" at bounding box center [382, 374] width 57 height 23
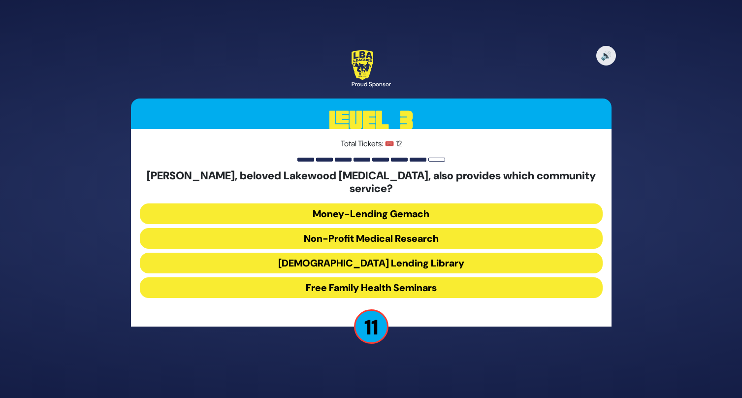
click at [322, 264] on button "[DEMOGRAPHIC_DATA] Lending Library" at bounding box center [371, 263] width 463 height 21
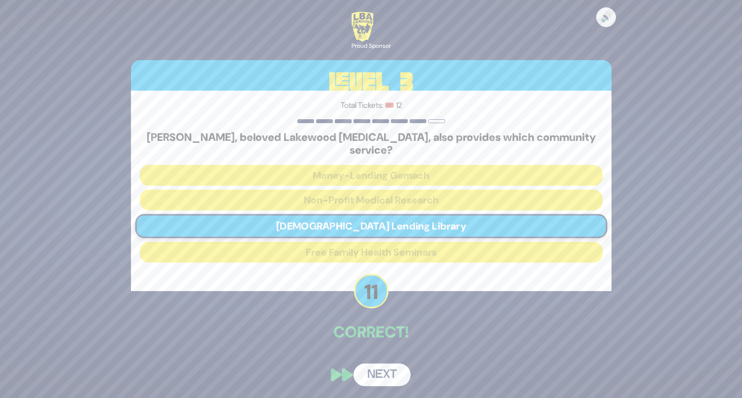
click at [387, 377] on button "Next" at bounding box center [382, 374] width 57 height 23
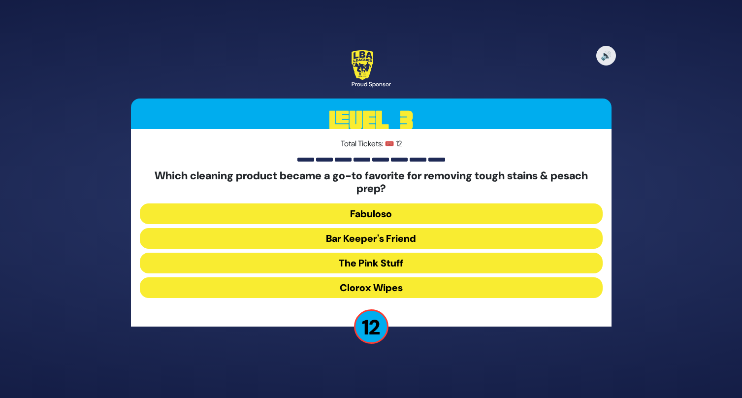
click at [308, 279] on button "Clorox Wipes" at bounding box center [371, 287] width 463 height 21
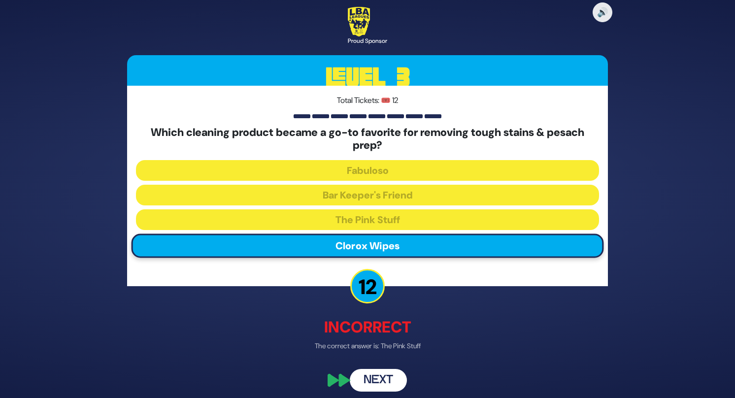
click at [374, 377] on button "Next" at bounding box center [378, 379] width 57 height 23
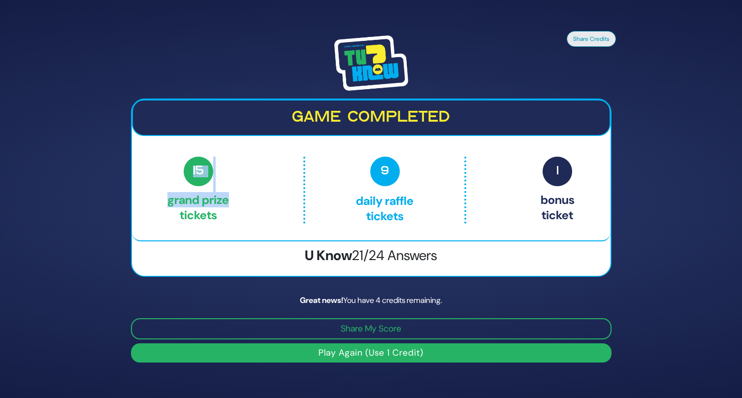
drag, startPoint x: 183, startPoint y: 168, endPoint x: 258, endPoint y: 193, distance: 78.3
click at [257, 193] on div "15 Grand Prize tickets 9 Daily Raffle tickets 1 Bonus ticket" at bounding box center [370, 190] width 407 height 67
click at [298, 194] on div "15 Grand Prize tickets 9 Daily Raffle tickets 1 Bonus ticket" at bounding box center [370, 190] width 407 height 67
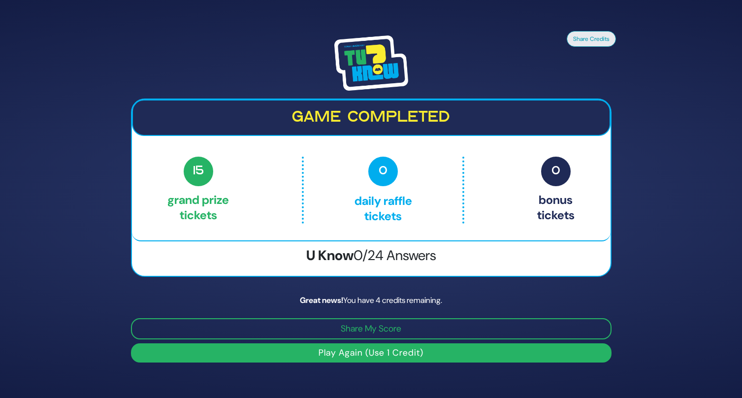
click at [362, 61] on img at bounding box center [371, 62] width 74 height 55
